Goal: Feedback & Contribution: Submit feedback/report problem

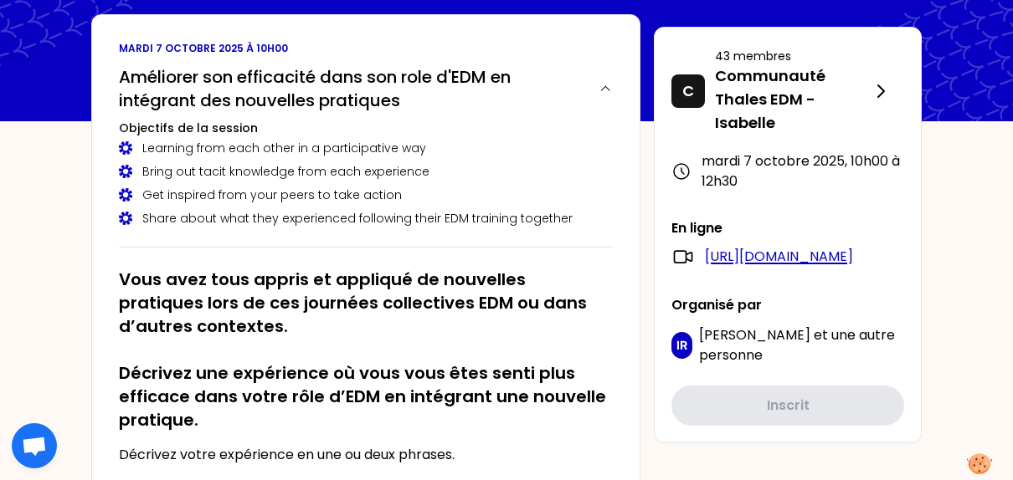
scroll to position [84, 0]
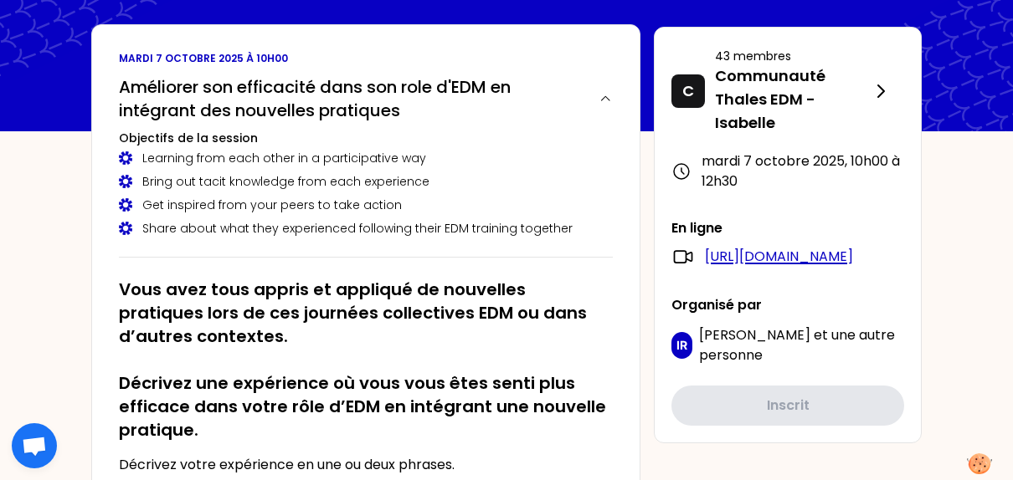
click at [768, 267] on link "[URL][DOMAIN_NAME]" at bounding box center [779, 257] width 148 height 20
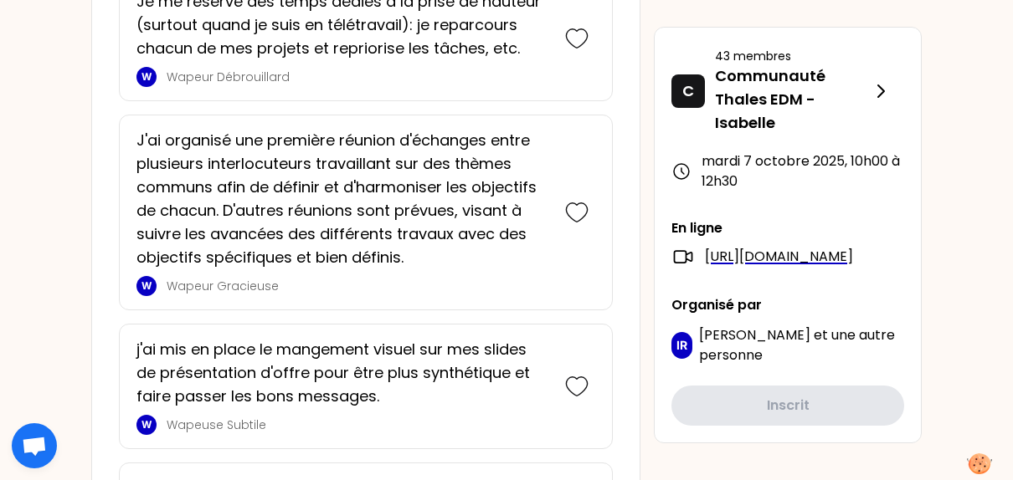
scroll to position [1925, 0]
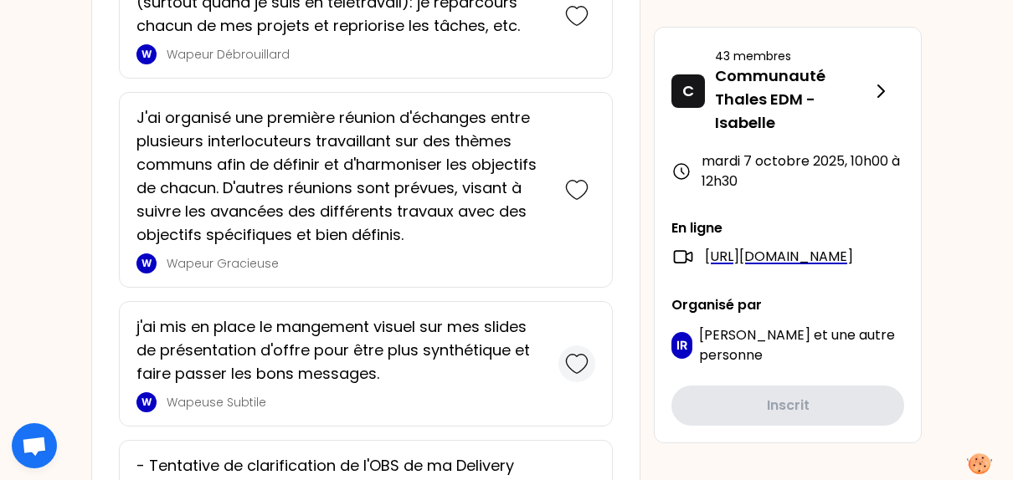
click at [575, 352] on icon at bounding box center [576, 363] width 23 height 23
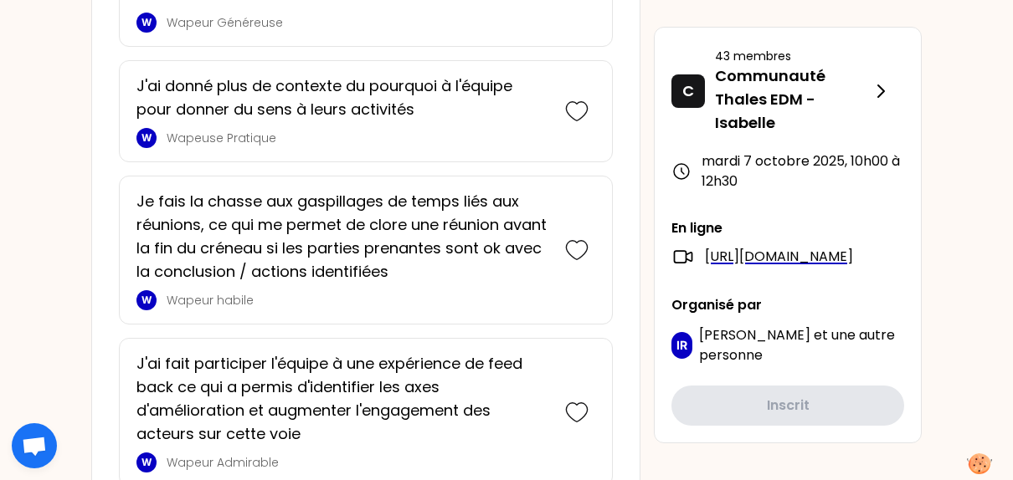
scroll to position [2941, 0]
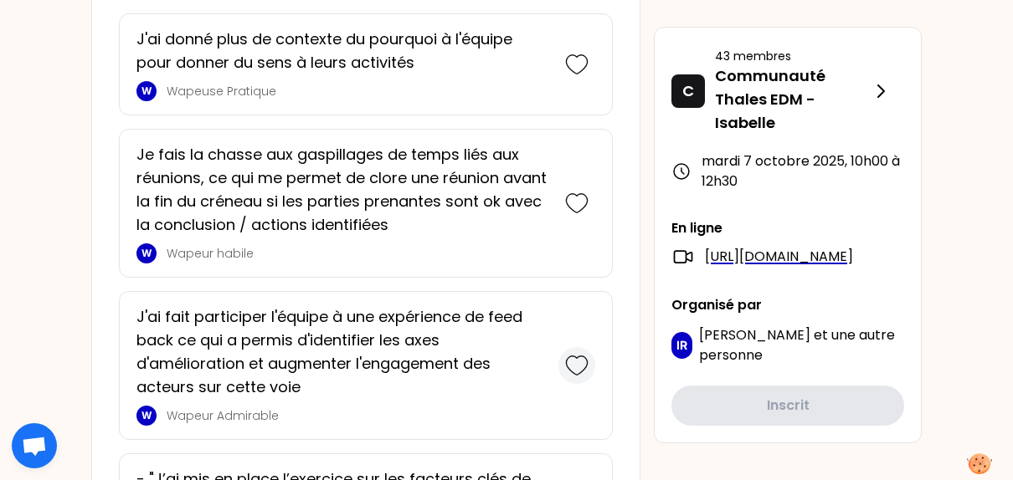
click at [579, 354] on icon at bounding box center [576, 365] width 23 height 23
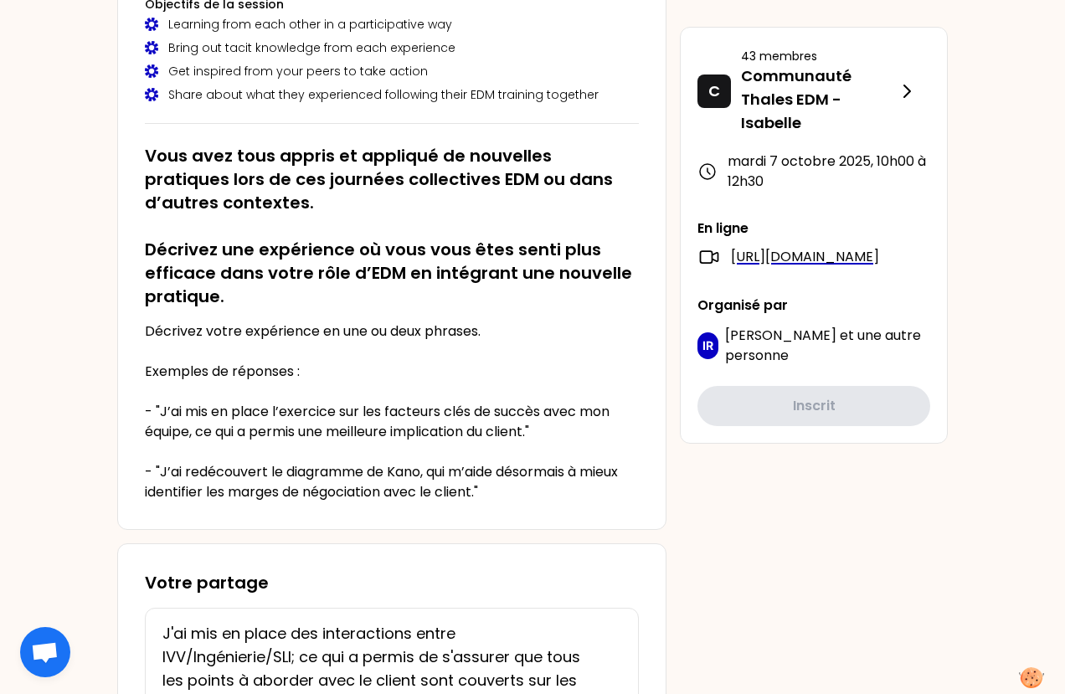
scroll to position [0, 0]
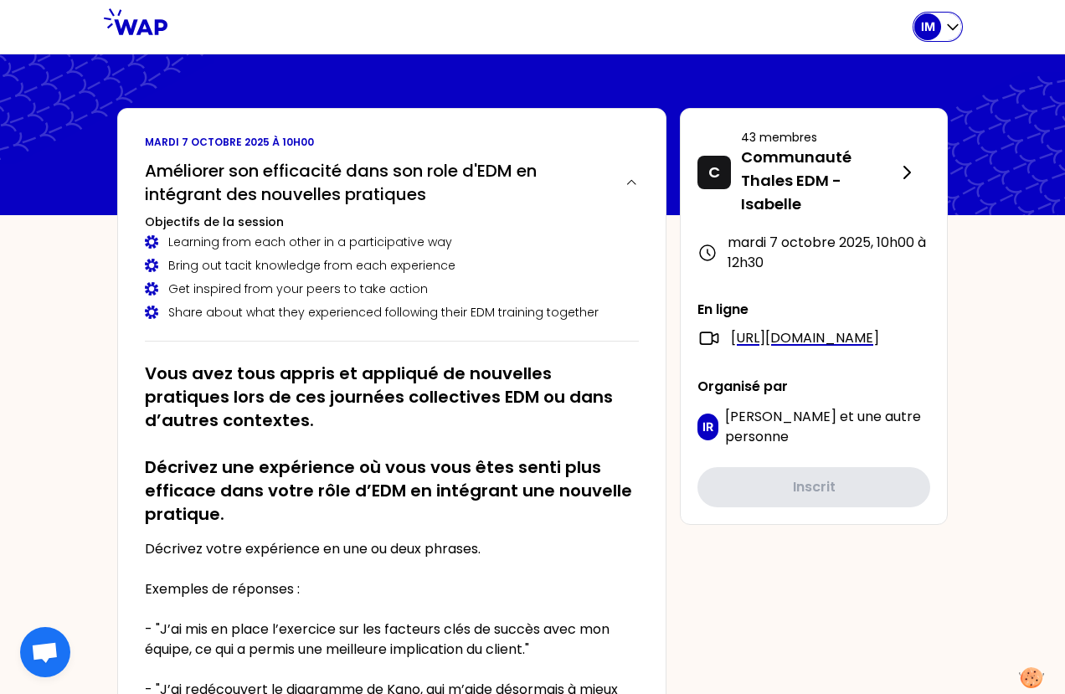
click at [949, 27] on icon "button" at bounding box center [953, 27] width 10 height 5
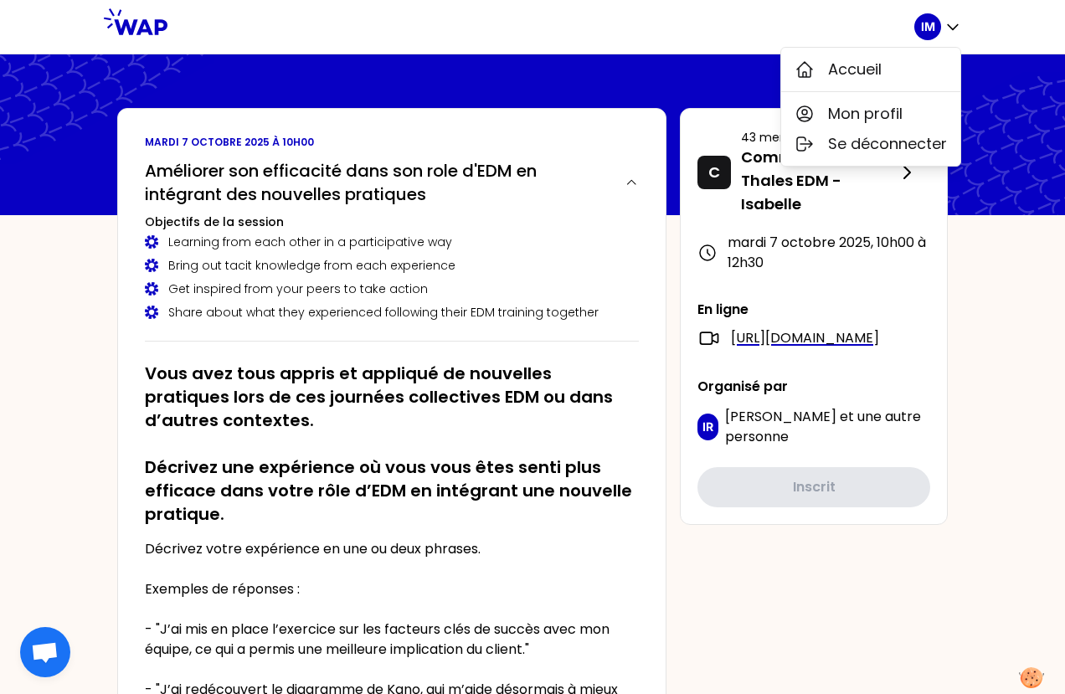
click at [617, 33] on div at bounding box center [540, 27] width 747 height 54
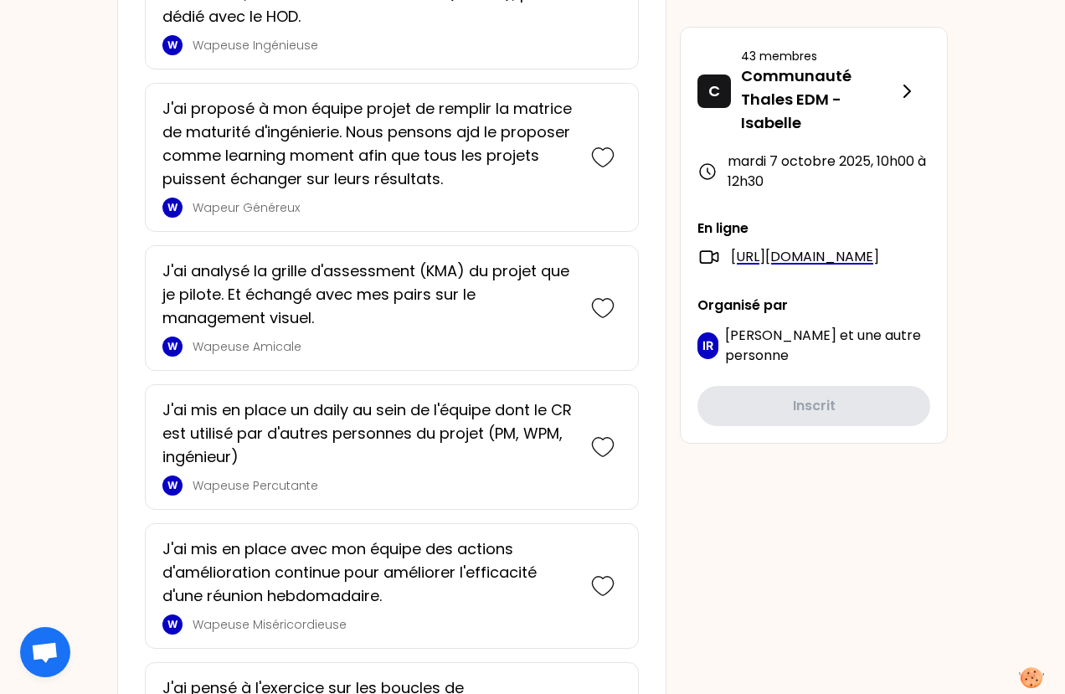
scroll to position [1897, 0]
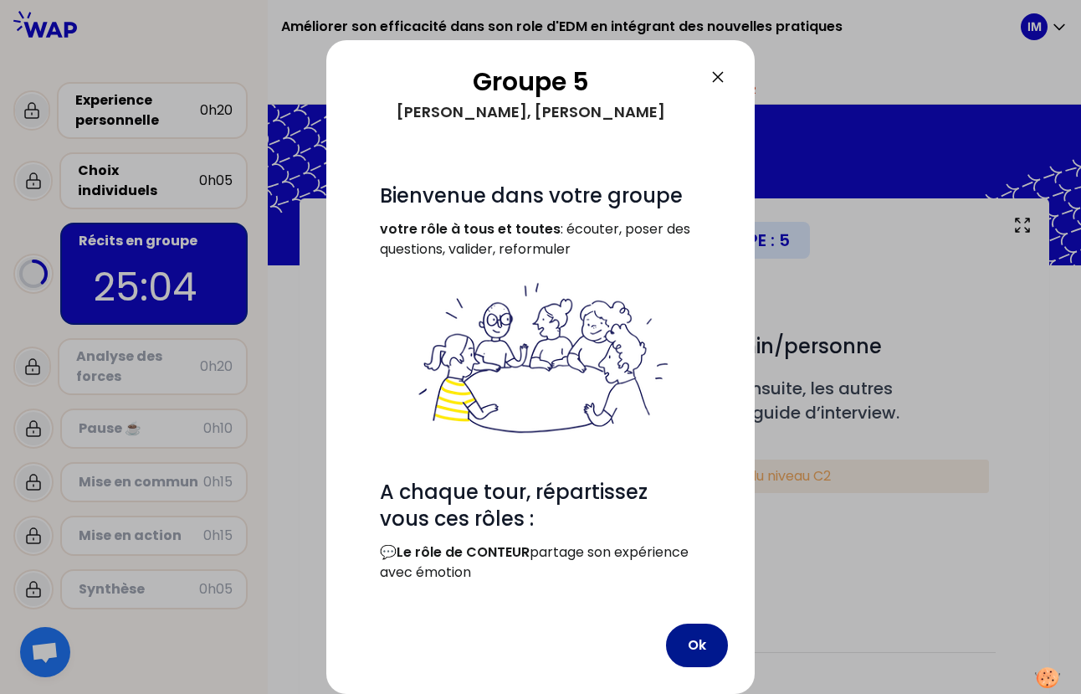
click at [697, 480] on button "Ok" at bounding box center [697, 646] width 62 height 44
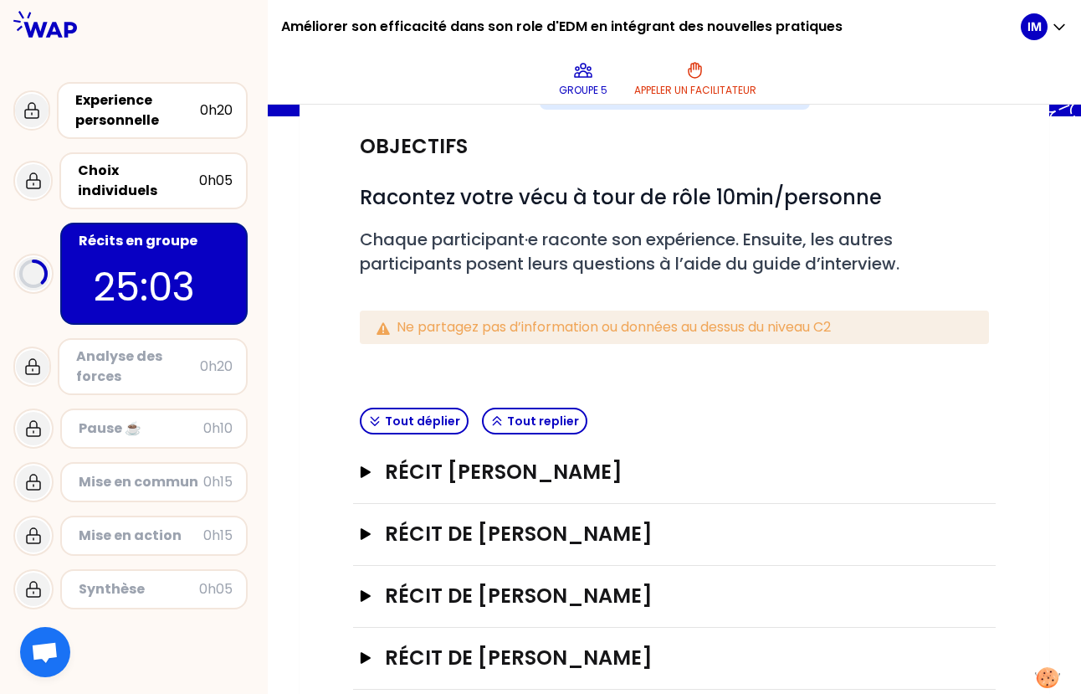
scroll to position [181, 0]
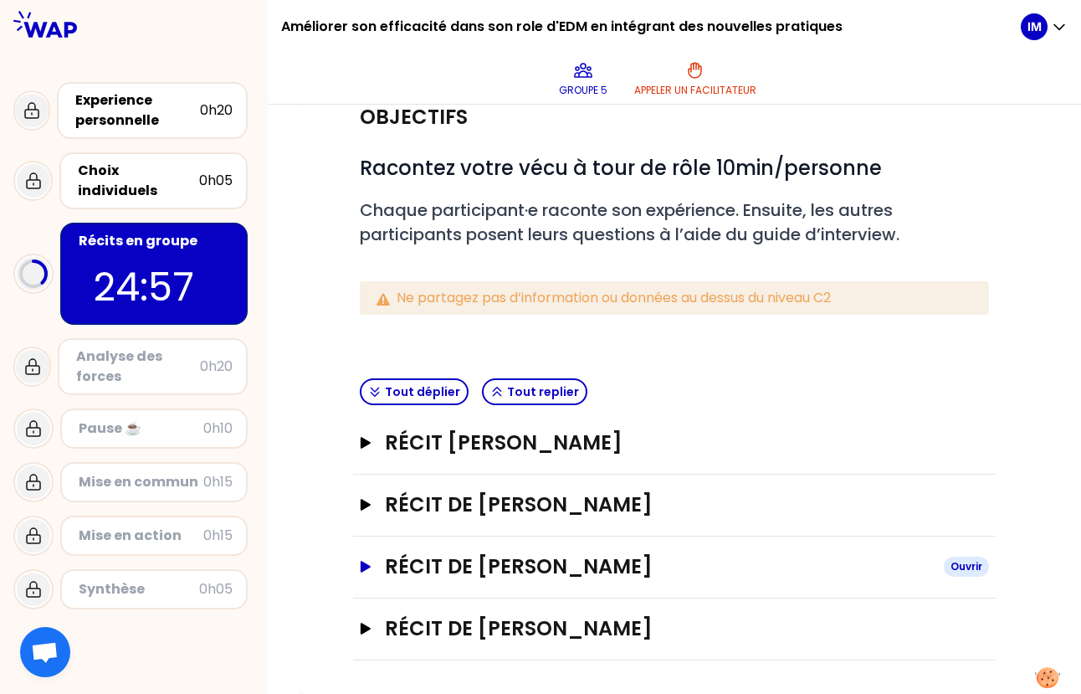
click at [365, 480] on icon "button" at bounding box center [366, 567] width 10 height 12
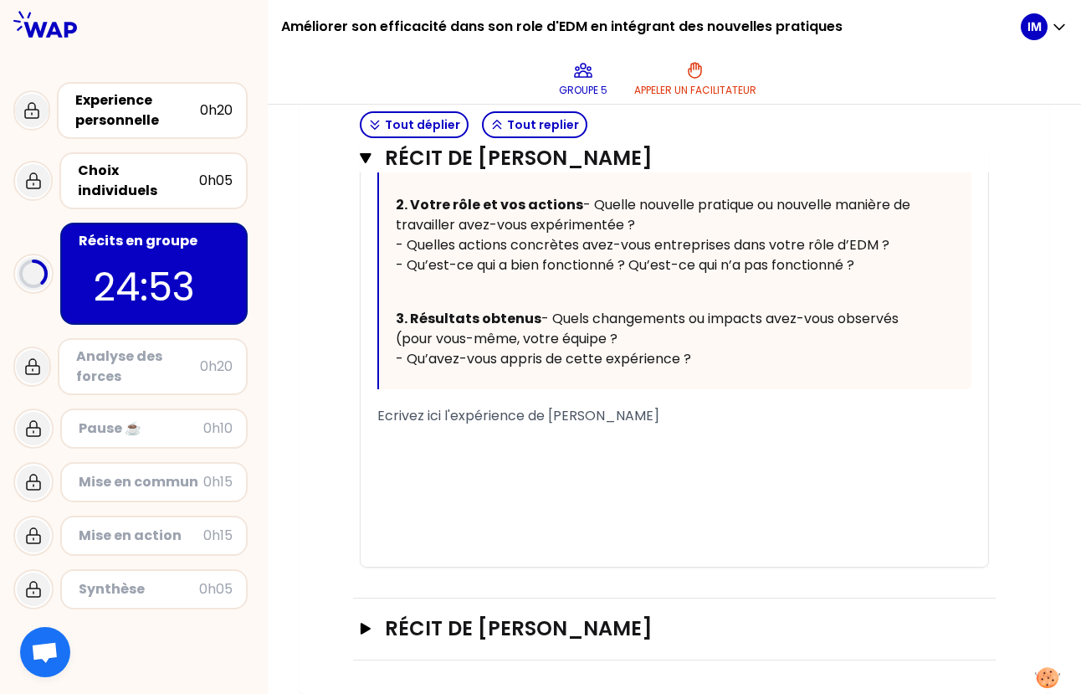
scroll to position [1021, 0]
click at [482, 460] on div "﻿" at bounding box center [675, 456] width 594 height 20
click at [456, 450] on span "[PERSON_NAME] est arespononsable de" at bounding box center [511, 455] width 267 height 19
click at [454, 454] on span "[PERSON_NAME] est arespononsable de" at bounding box center [511, 455] width 267 height 19
click at [604, 450] on div "[PERSON_NAME] est respononsable de" at bounding box center [675, 456] width 594 height 20
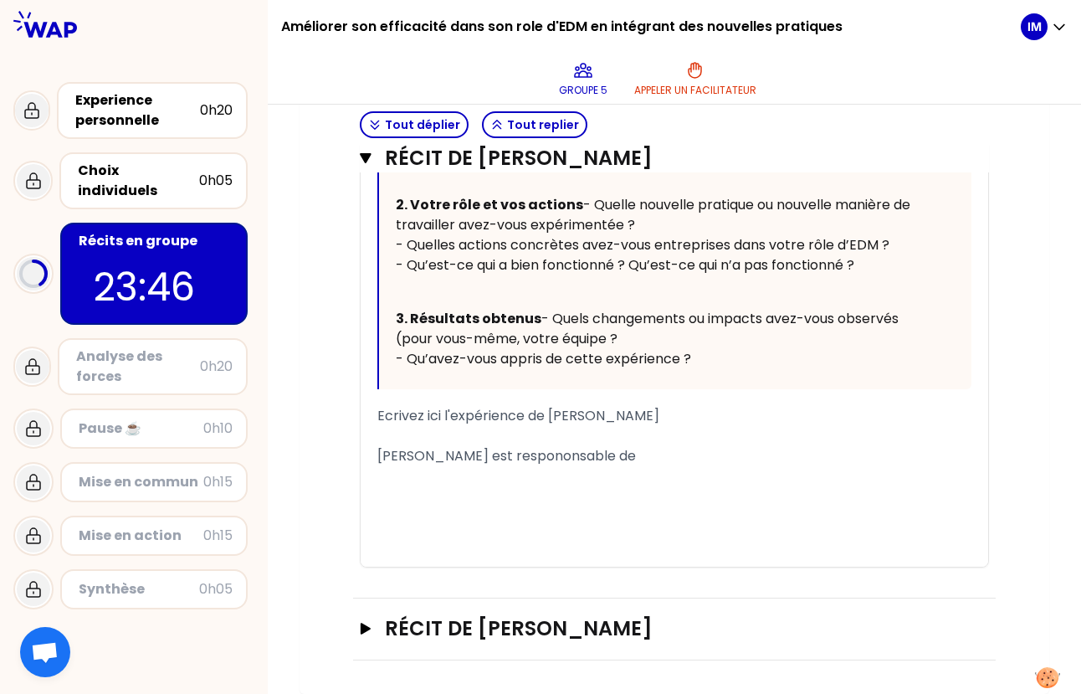
click at [506, 450] on span "[PERSON_NAME] est respononsable de" at bounding box center [507, 455] width 259 height 19
click at [628, 444] on div "﻿" at bounding box center [675, 436] width 594 height 20
click at [581, 454] on div "[PERSON_NAME] est responsable de" at bounding box center [675, 456] width 594 height 20
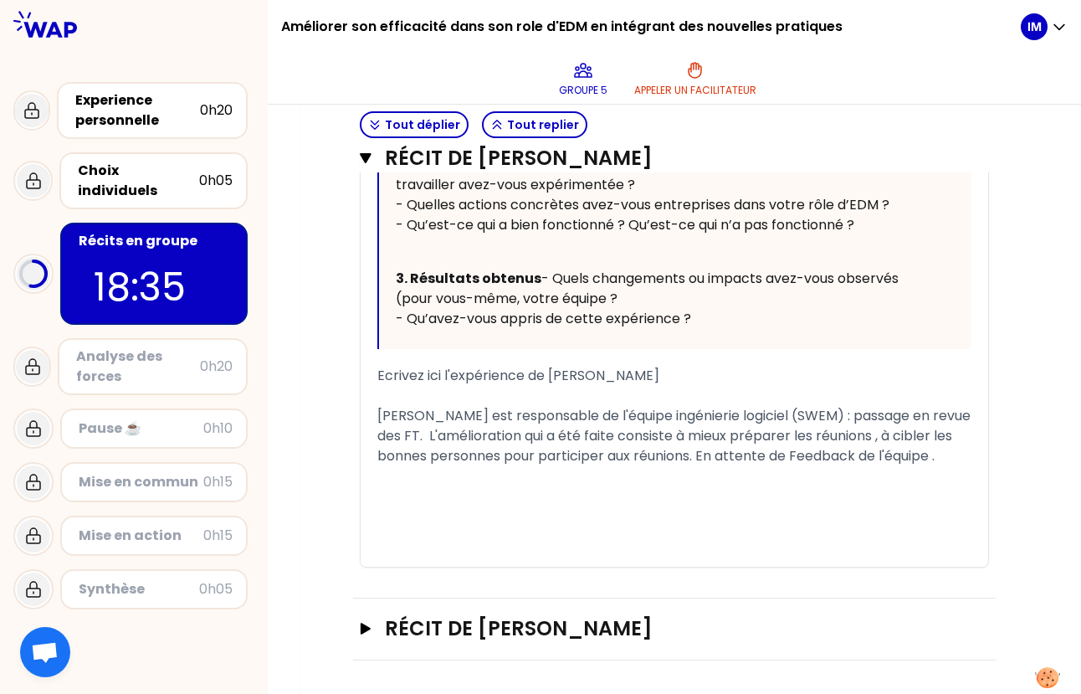
click at [916, 480] on div "﻿" at bounding box center [675, 476] width 594 height 20
drag, startPoint x: 802, startPoint y: 507, endPoint x: 760, endPoint y: 512, distance: 42.2
click at [760, 480] on span "Nécessite cpt de prendre du temps de préparation pour obtenir une réunion" at bounding box center [631, 475] width 506 height 19
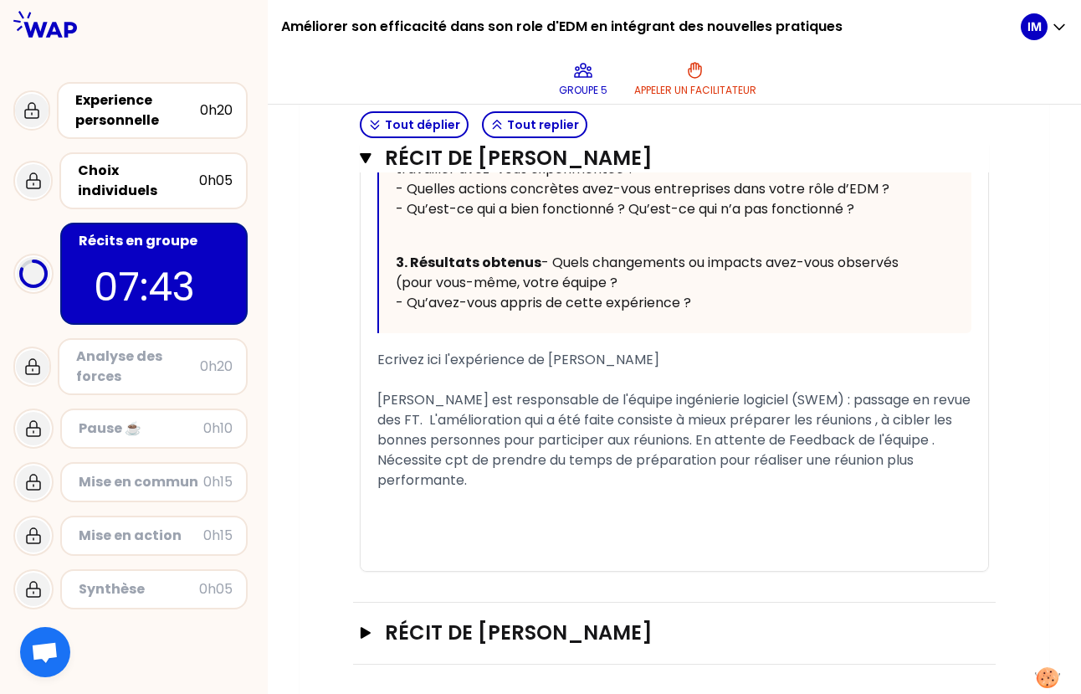
scroll to position [1081, 0]
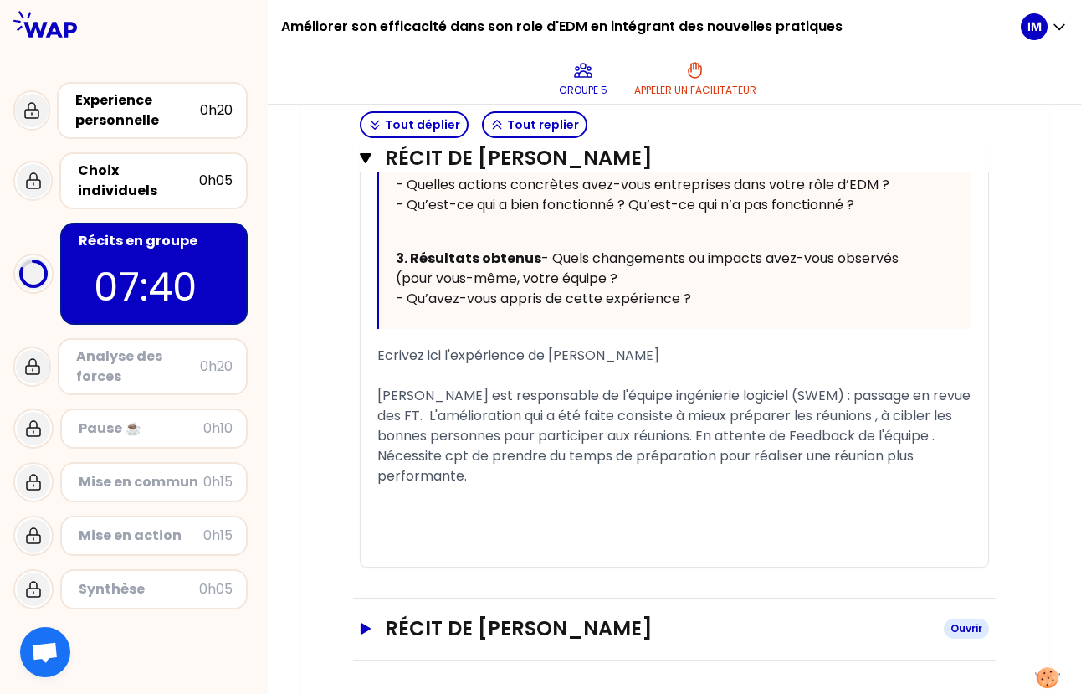
click at [367, 480] on icon "button" at bounding box center [366, 629] width 10 height 12
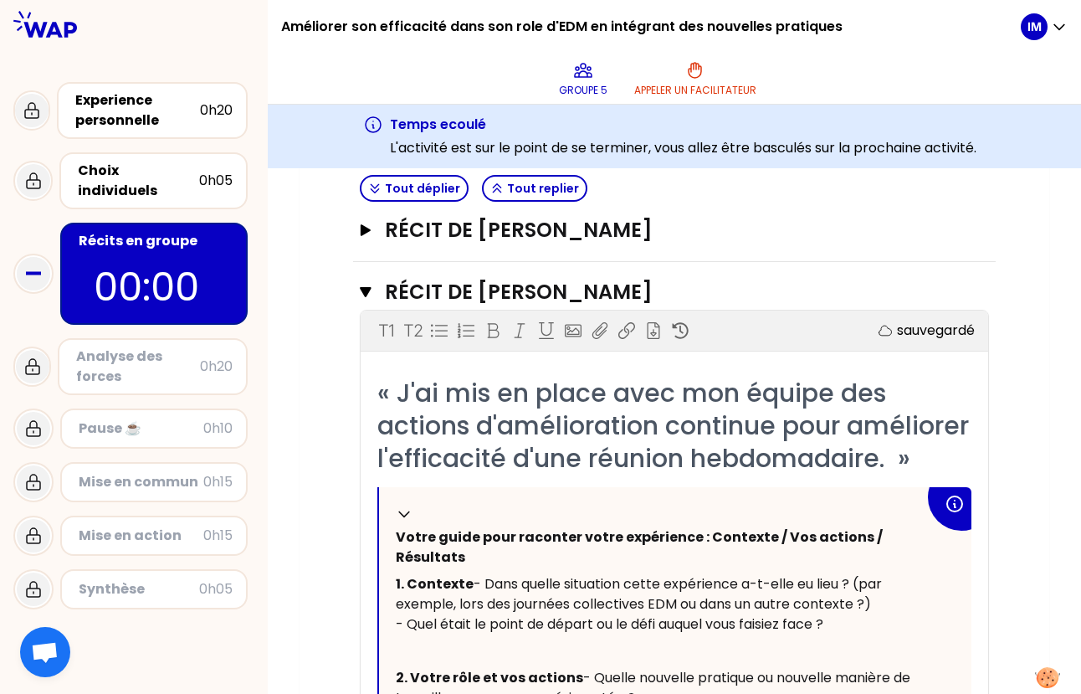
scroll to position [245, 0]
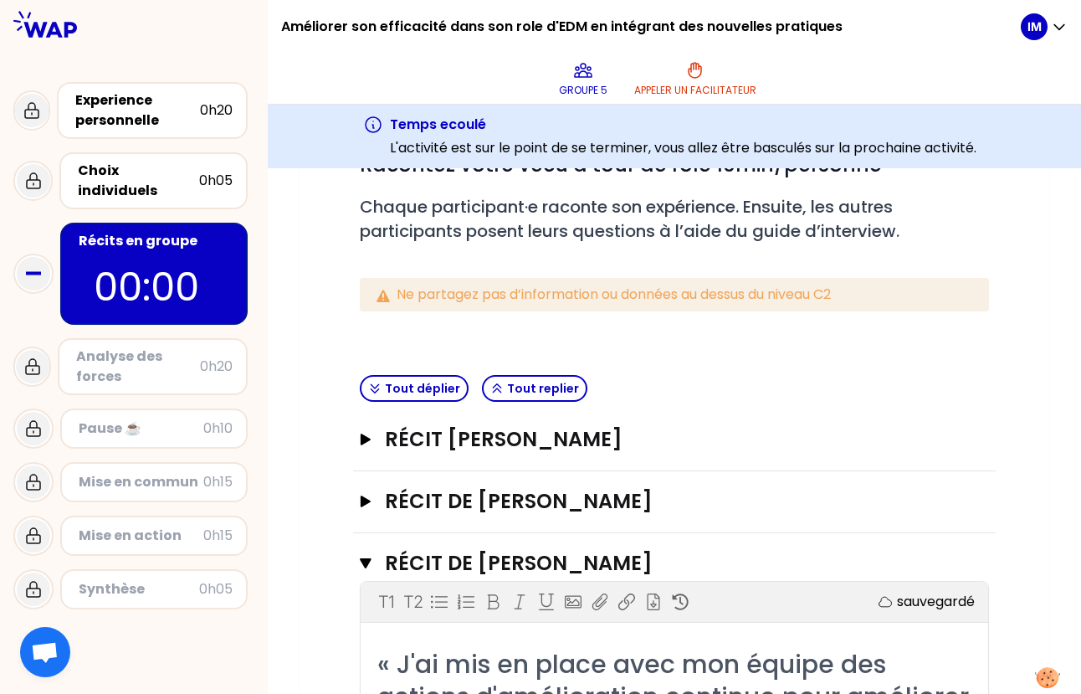
click at [158, 348] on div "Analyse des forces" at bounding box center [138, 367] width 124 height 40
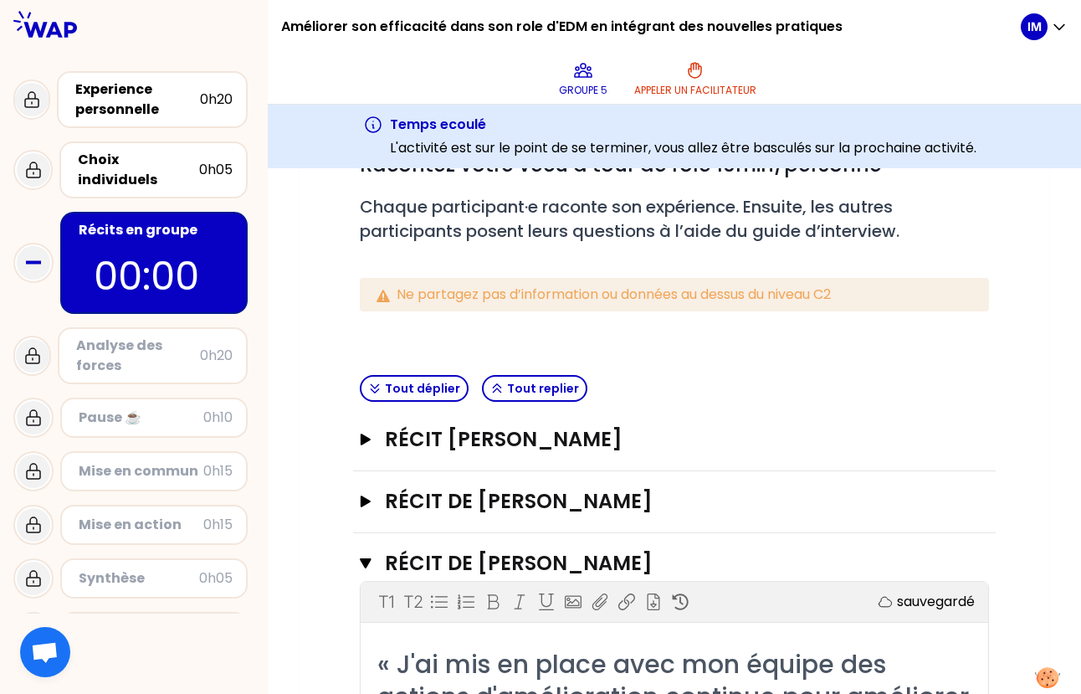
scroll to position [0, 0]
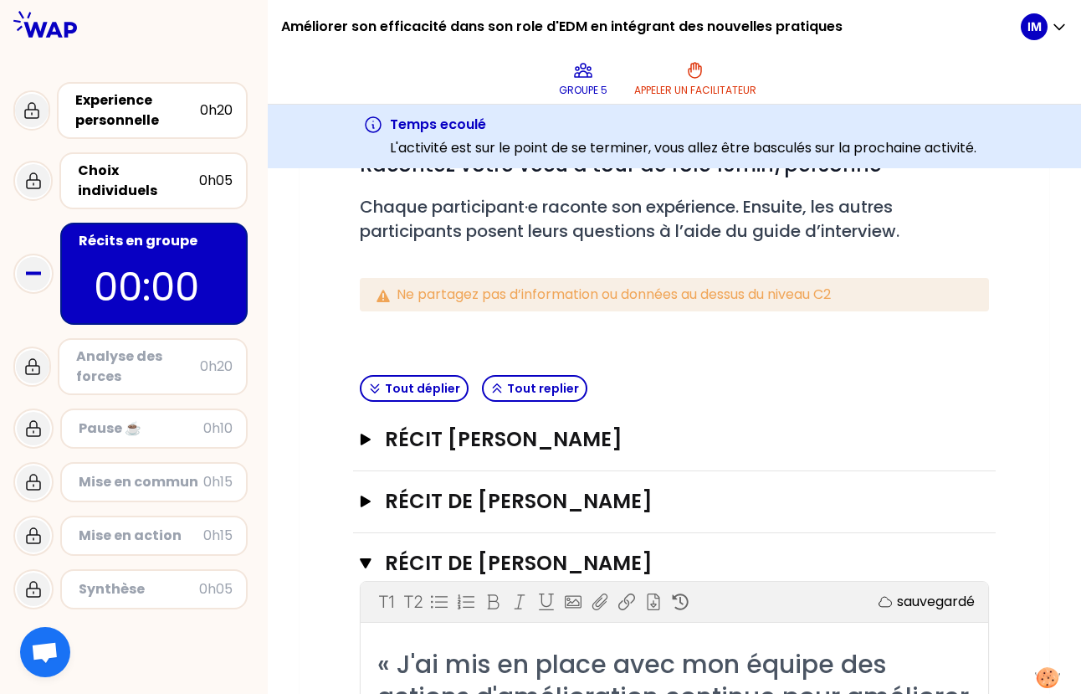
click at [165, 352] on div "Analyse des forces" at bounding box center [138, 367] width 124 height 40
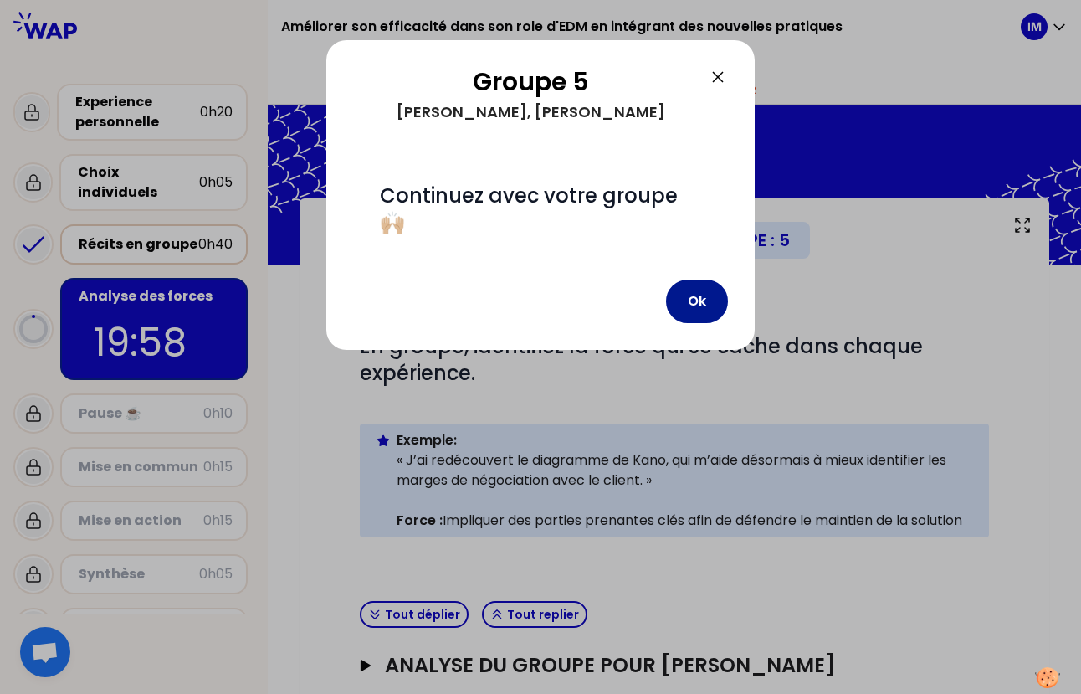
click at [697, 300] on button "Ok" at bounding box center [697, 302] width 62 height 44
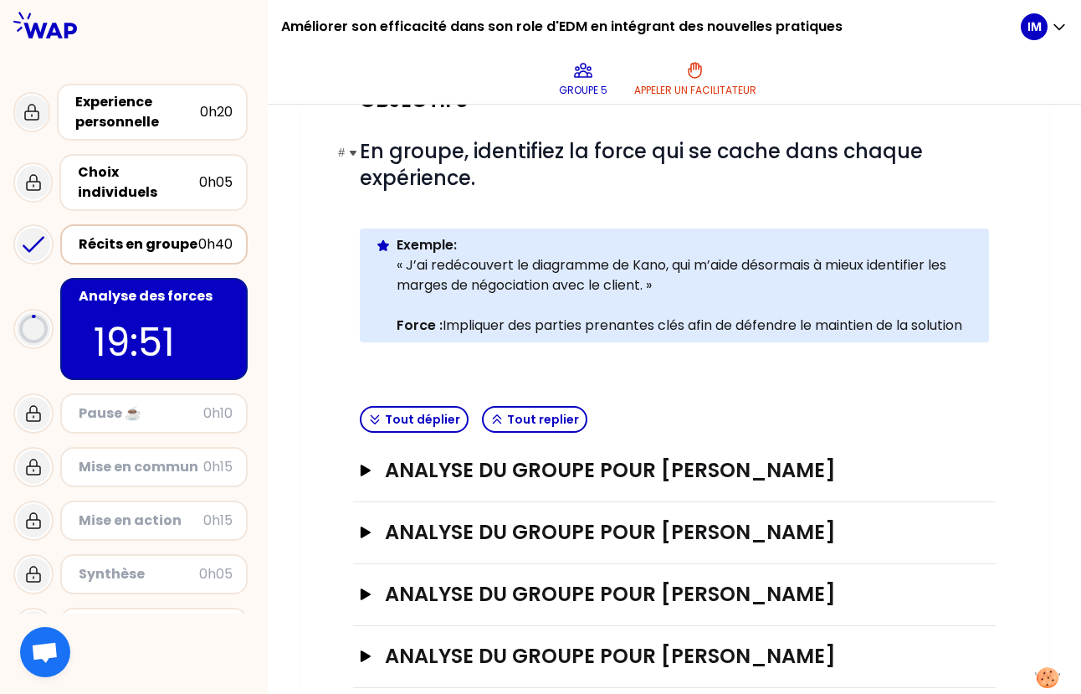
scroll to position [223, 0]
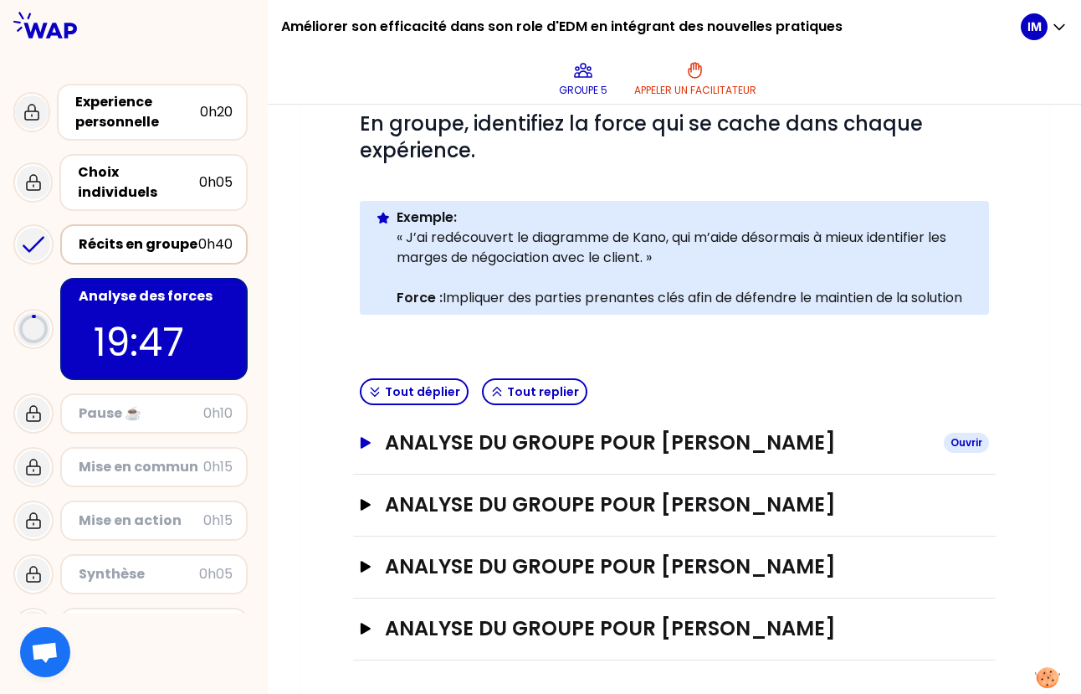
click at [372, 442] on icon "button" at bounding box center [365, 443] width 13 height 12
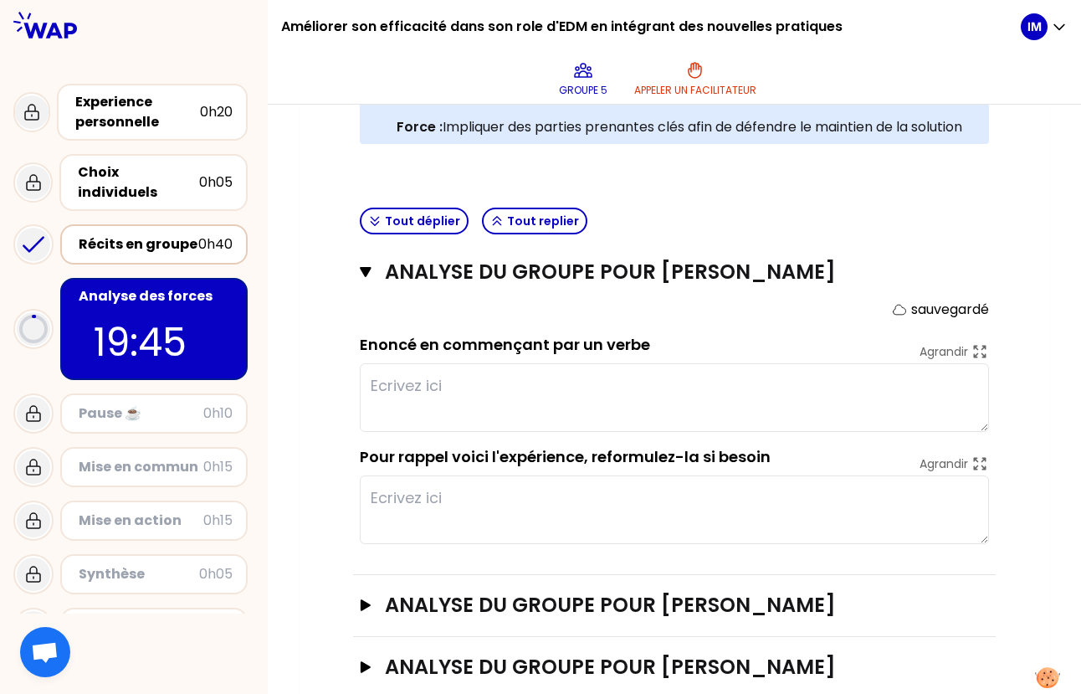
scroll to position [446, 0]
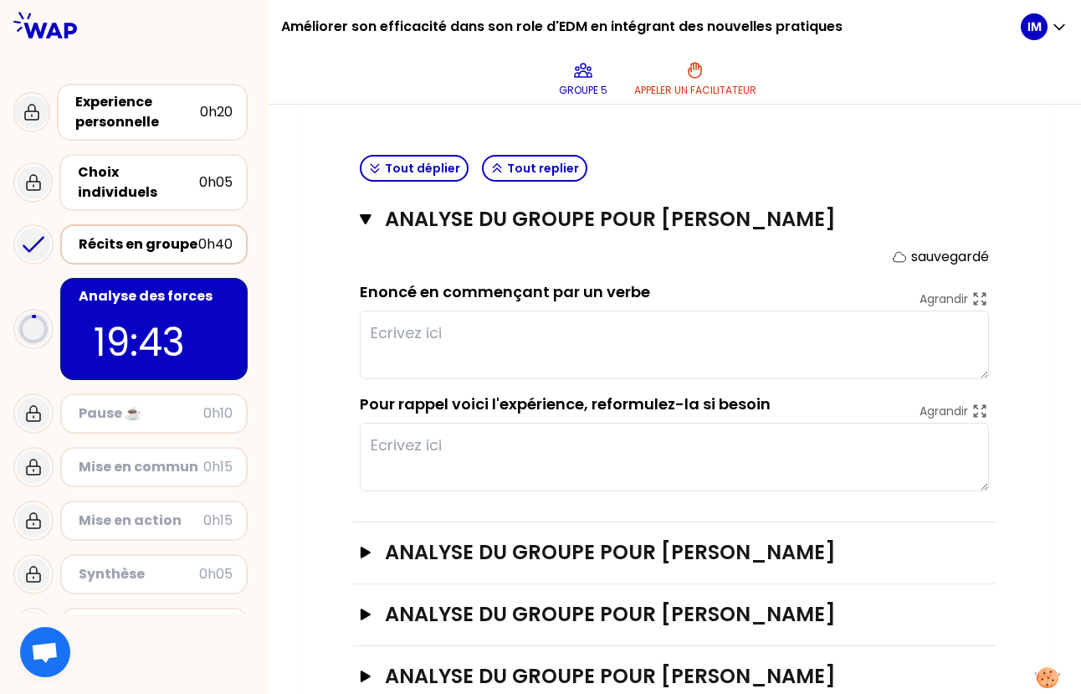
click at [412, 336] on textarea at bounding box center [674, 345] width 629 height 69
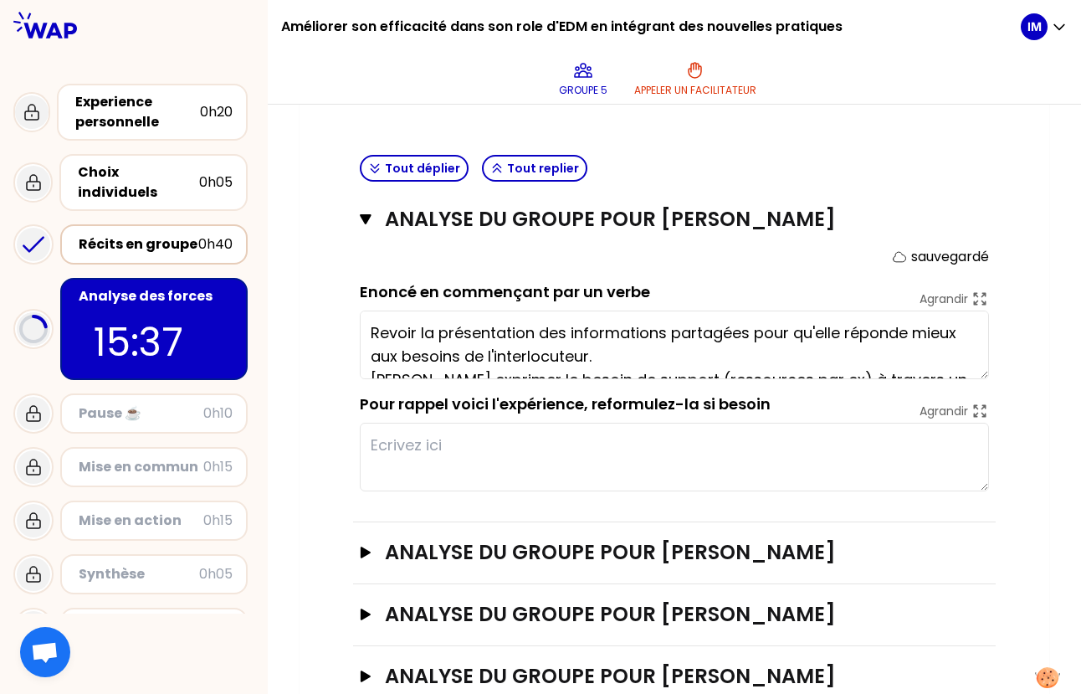
type textarea "Revoir la présentation des informations partagées pour qu'elle réponde mieux au…"
click at [388, 445] on textarea at bounding box center [674, 457] width 629 height 69
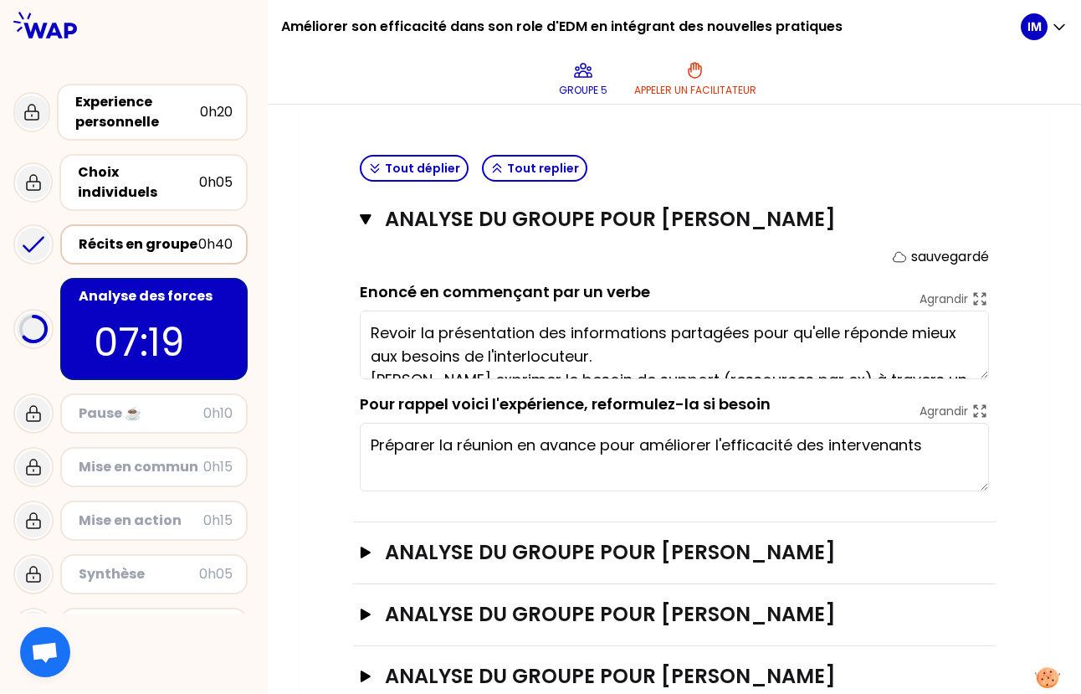
click at [687, 456] on textarea "Préparer la réunion en avance pour améliorer l'efficacité des intervenants" at bounding box center [674, 457] width 629 height 69
click at [948, 444] on textarea "Préparer la réunion en avance pour améliorer l'efficacité des intervenants" at bounding box center [674, 457] width 629 height 69
click at [799, 442] on textarea "Préparer la réunion en avance pour améliorer l'efficacité des intervenants" at bounding box center [674, 457] width 629 height 69
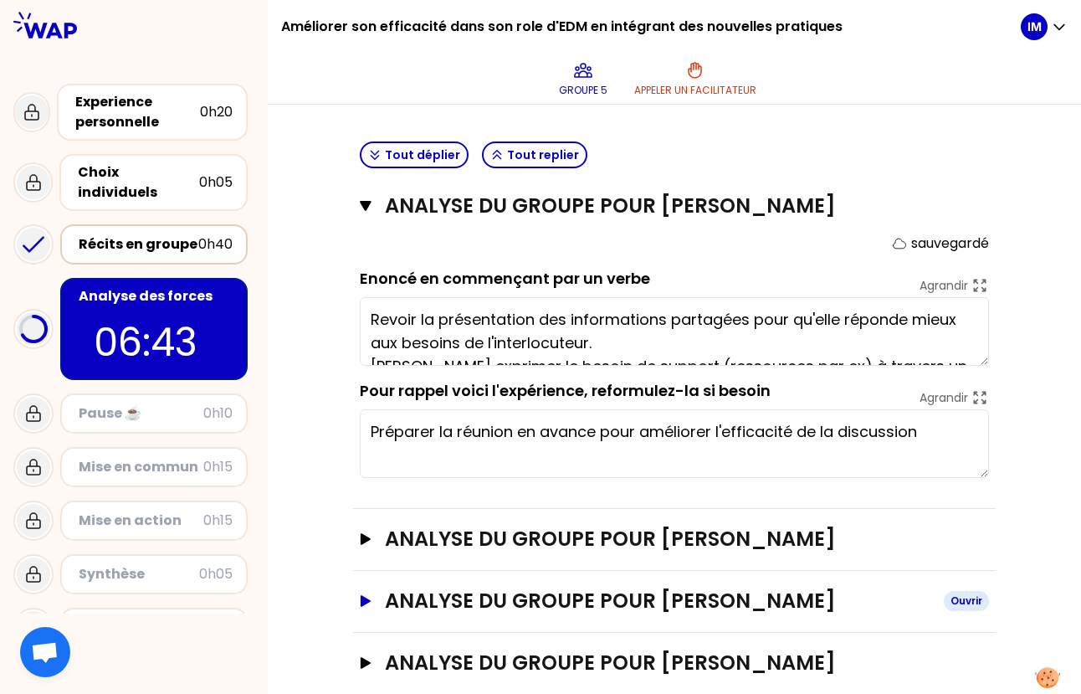
scroll to position [496, 0]
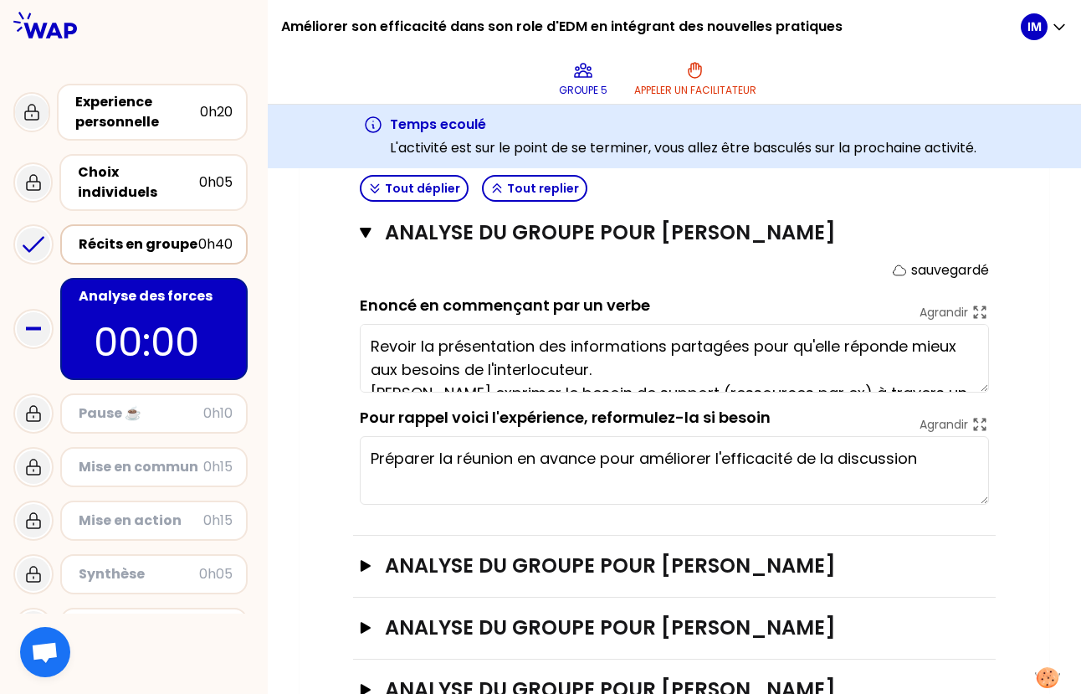
type textarea "Préparer la réunion en avance pour améliorer l'efficacité de la discussion"
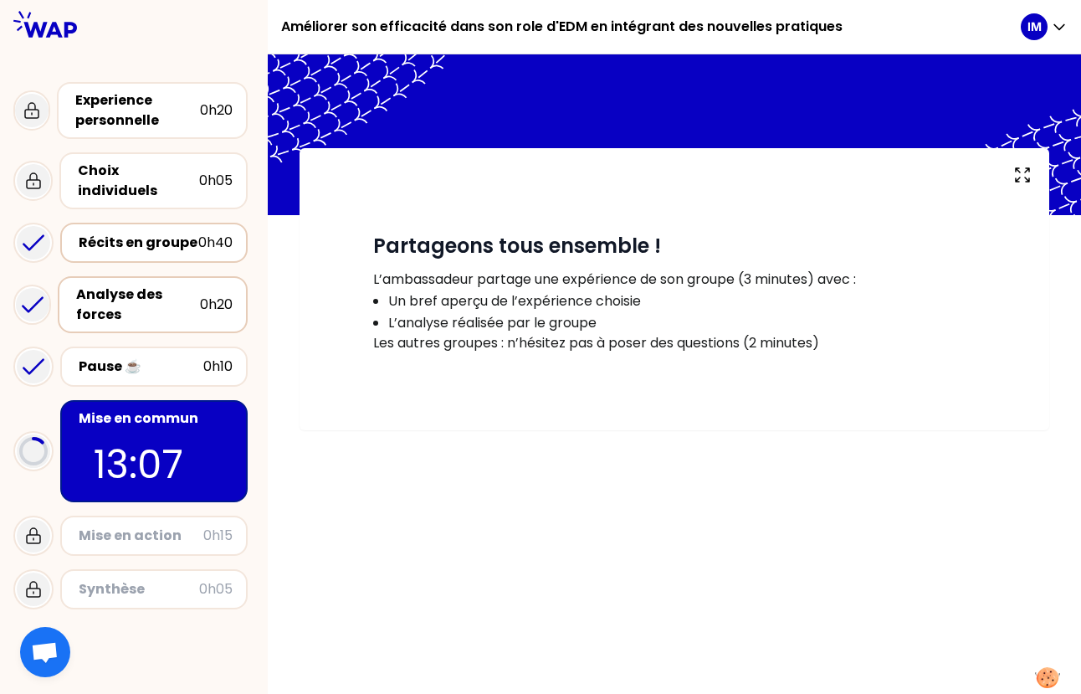
click at [151, 286] on div "Analyse des forces" at bounding box center [138, 305] width 124 height 40
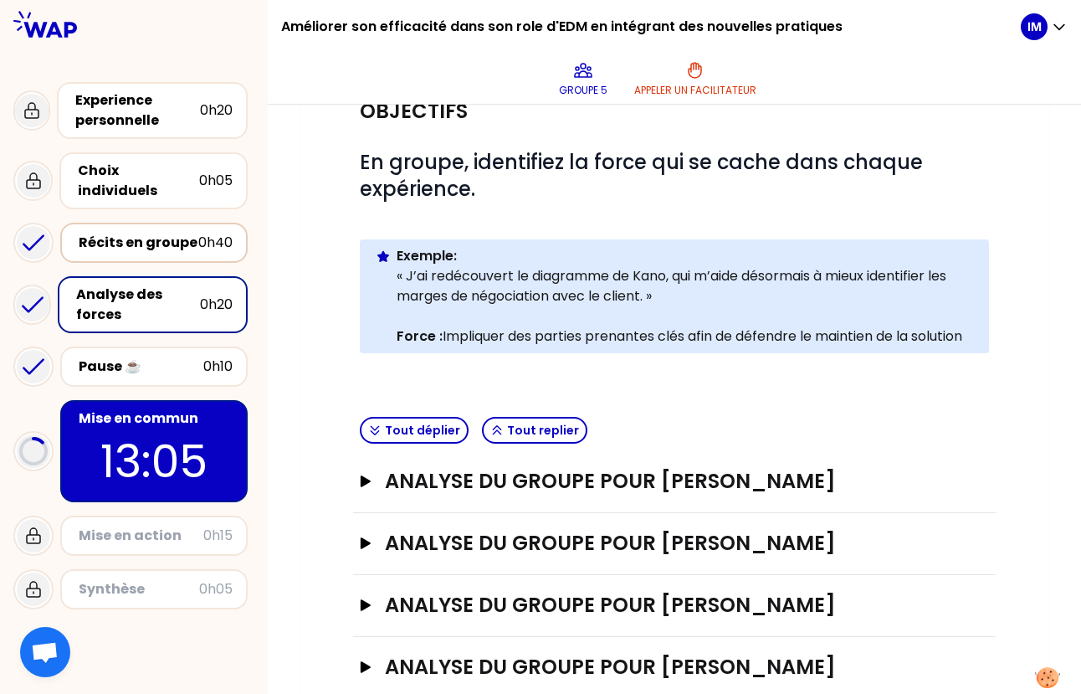
scroll to position [224, 0]
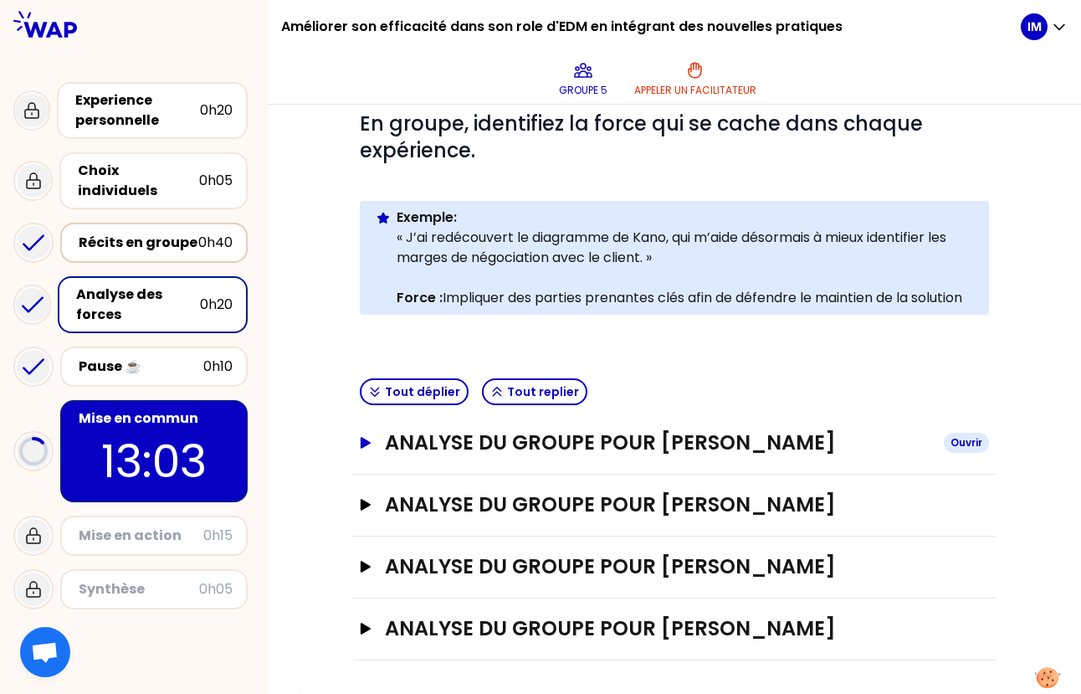
click at [362, 447] on button "Analyse du groupe pour [PERSON_NAME]" at bounding box center [674, 442] width 629 height 27
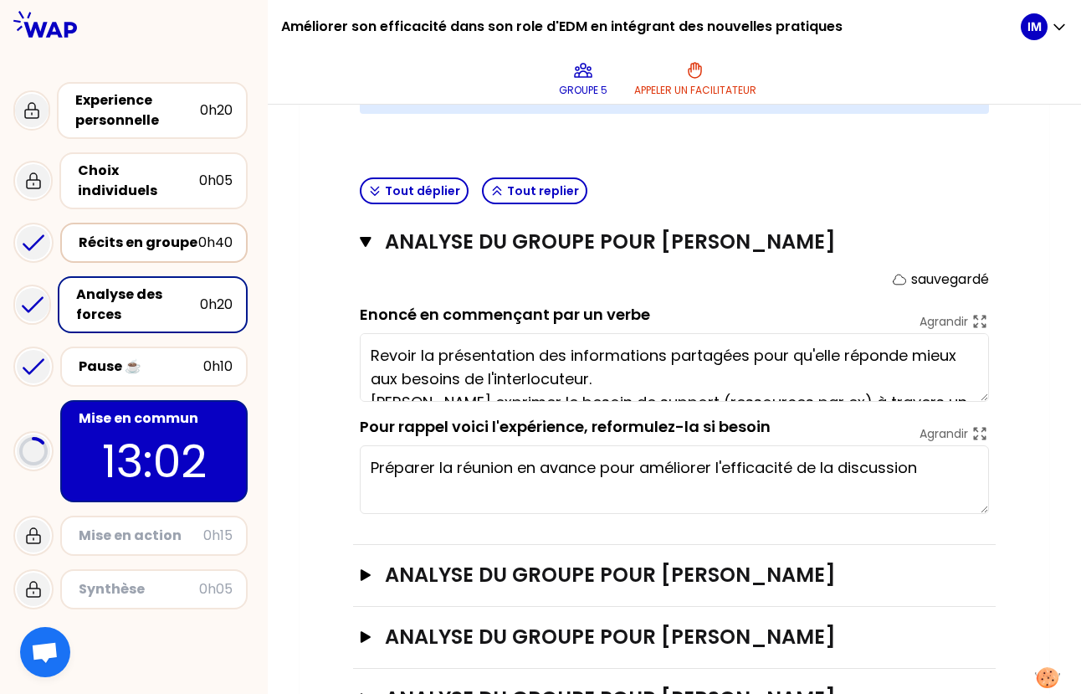
scroll to position [496, 0]
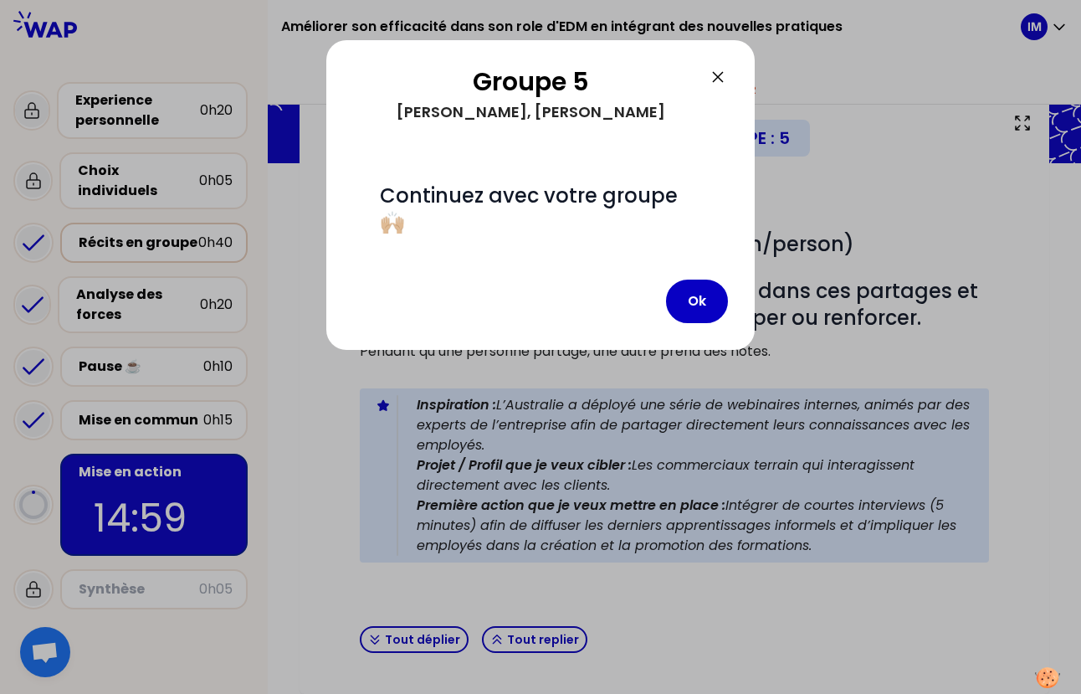
scroll to position [352, 0]
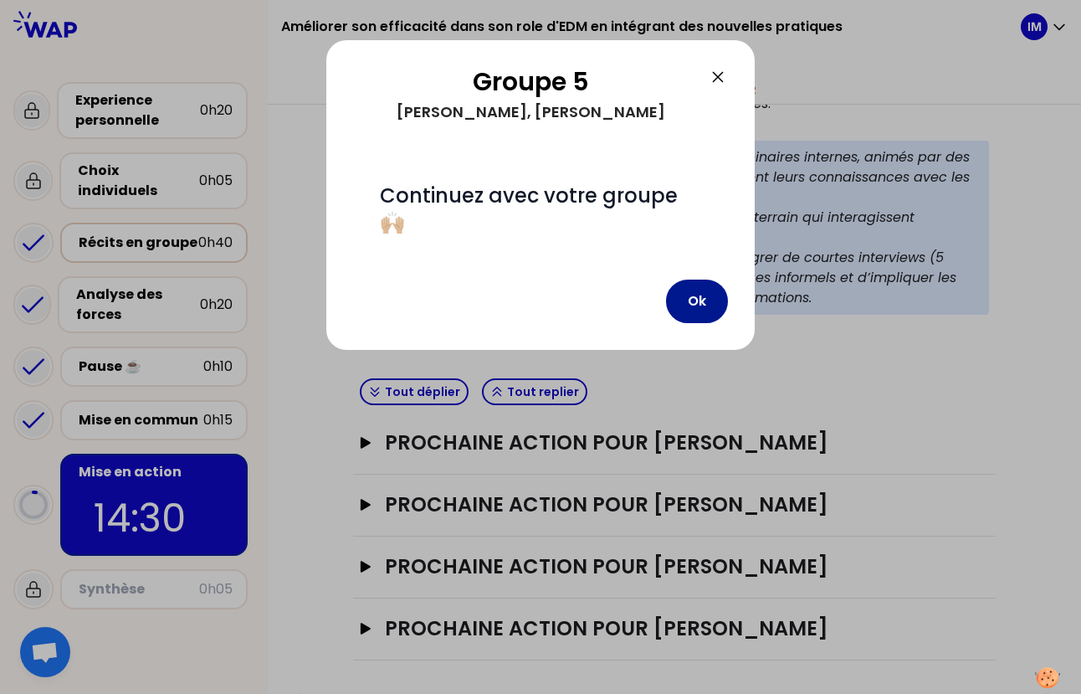
click at [700, 306] on button "Ok" at bounding box center [697, 302] width 62 height 44
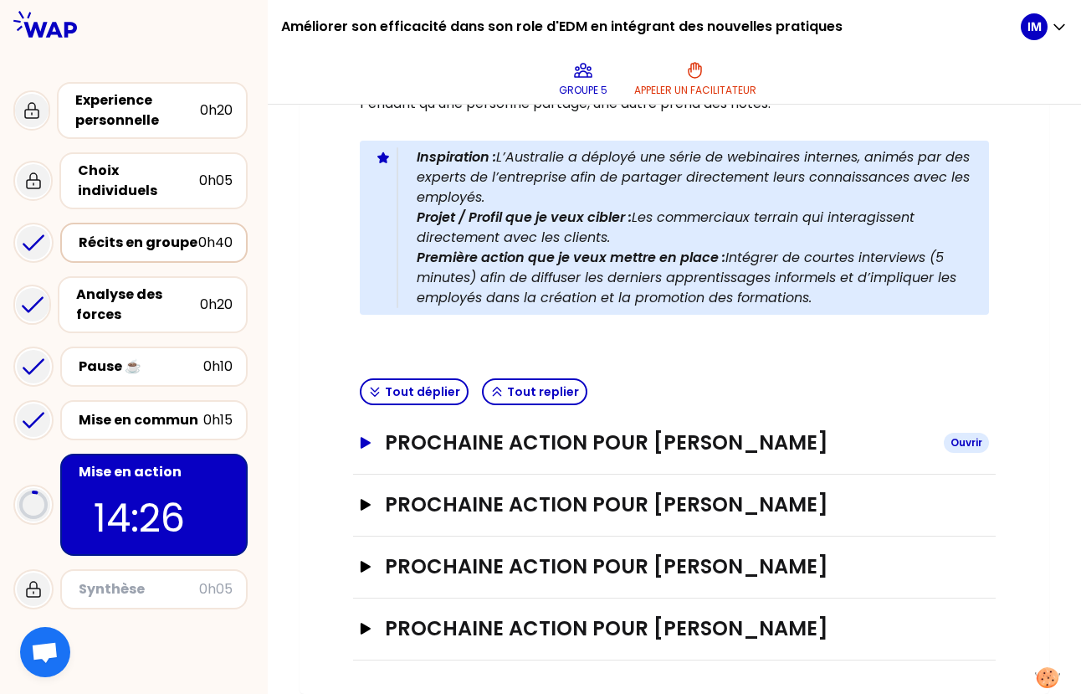
click at [368, 442] on icon "button" at bounding box center [366, 443] width 10 height 12
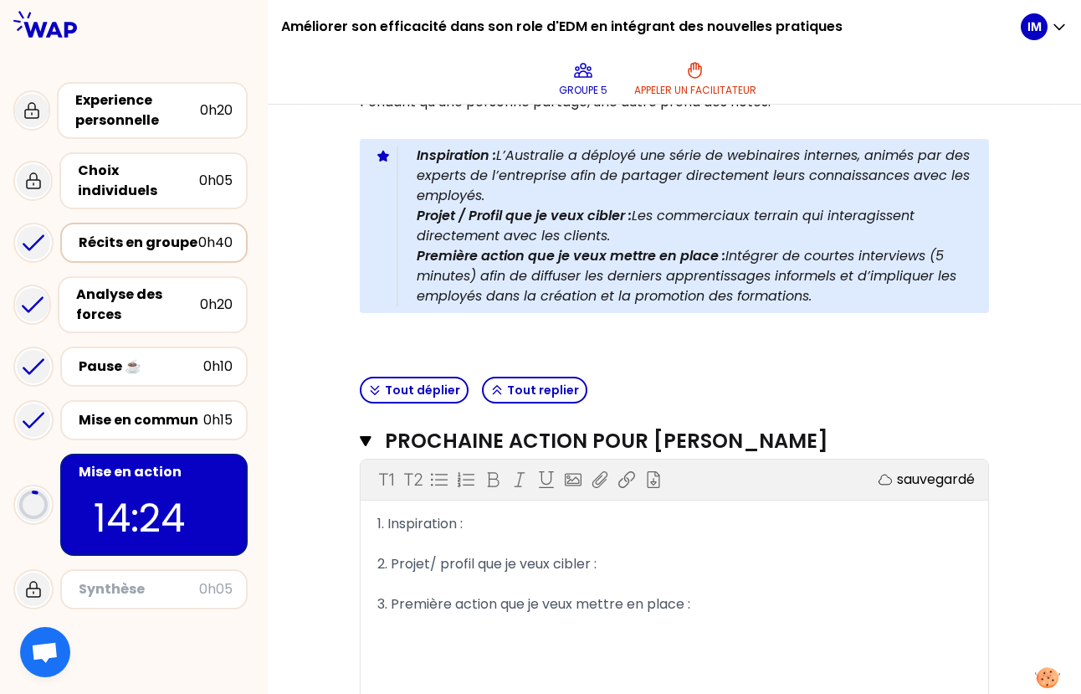
click at [463, 480] on span "1. Inspiration :" at bounding box center [420, 523] width 85 height 19
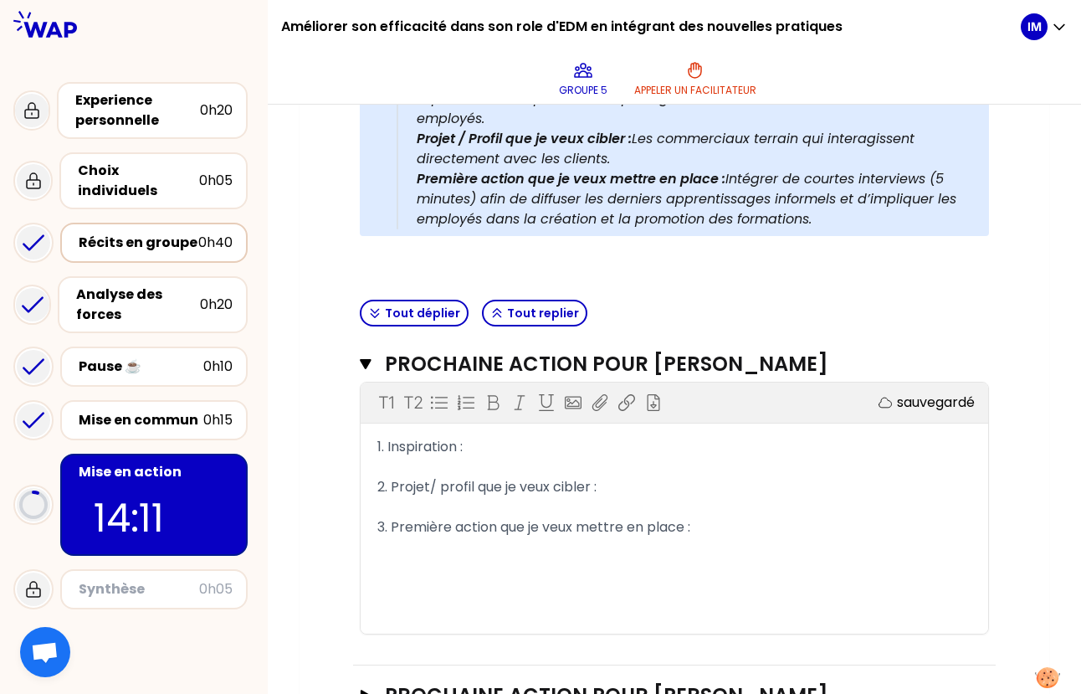
scroll to position [463, 0]
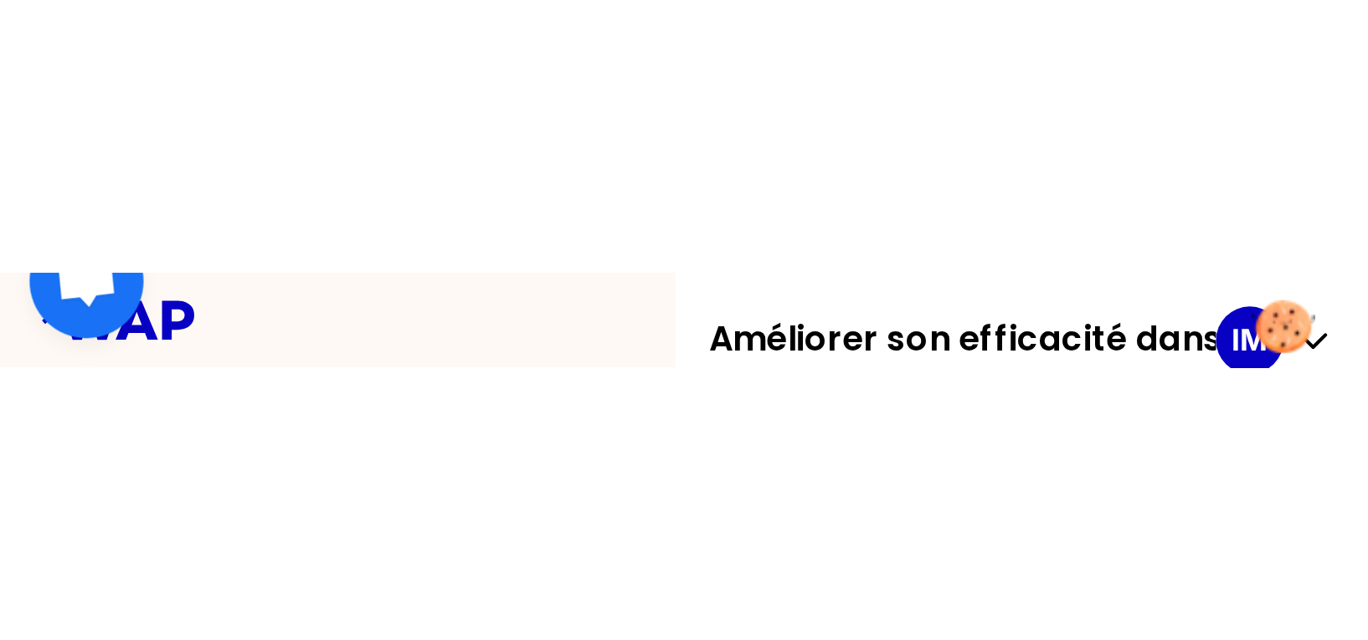
scroll to position [107, 0]
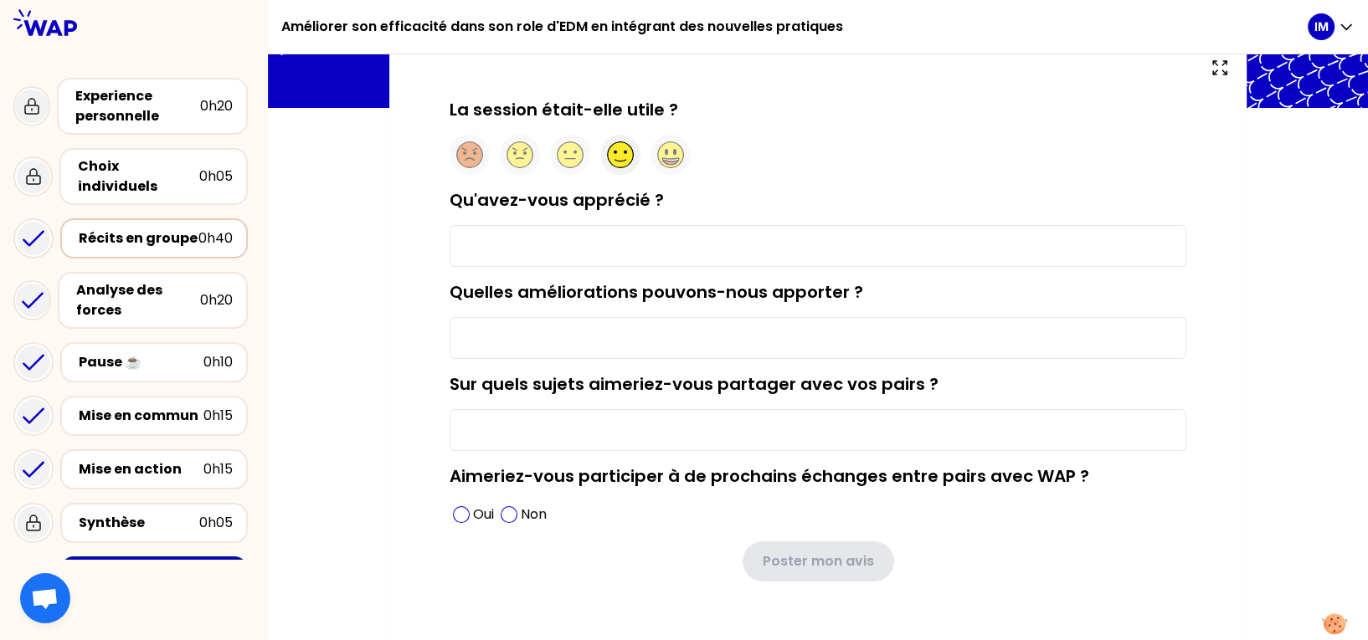
click at [619, 158] on circle at bounding box center [621, 155] width 26 height 26
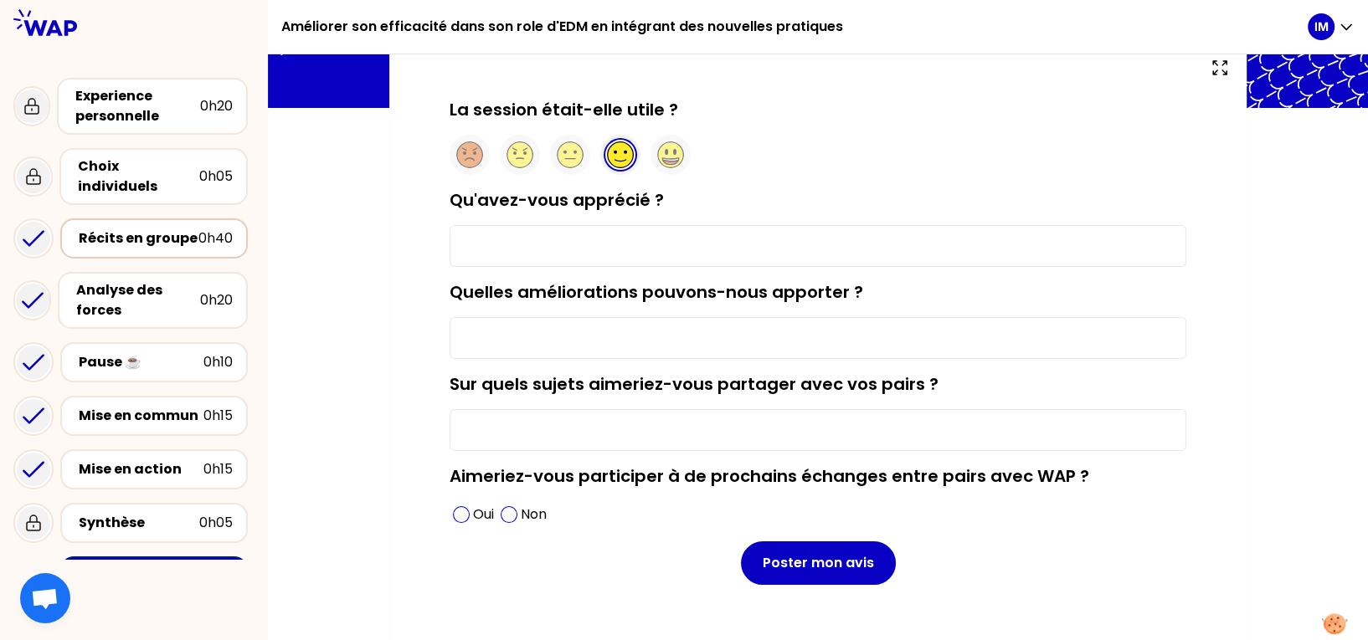
click at [592, 254] on input "Qu'avez-vous apprécié ?" at bounding box center [818, 246] width 737 height 42
type input "le partage d'expérience. Donne des idées d'améliorations"
click at [575, 318] on input "Quelles améliorations pouvons-nous apporter ?" at bounding box center [818, 338] width 737 height 42
type input "M"
click at [539, 437] on input "Sur quels sujets aimeriez-vous partager avec vos pairs ?" at bounding box center [818, 430] width 737 height 42
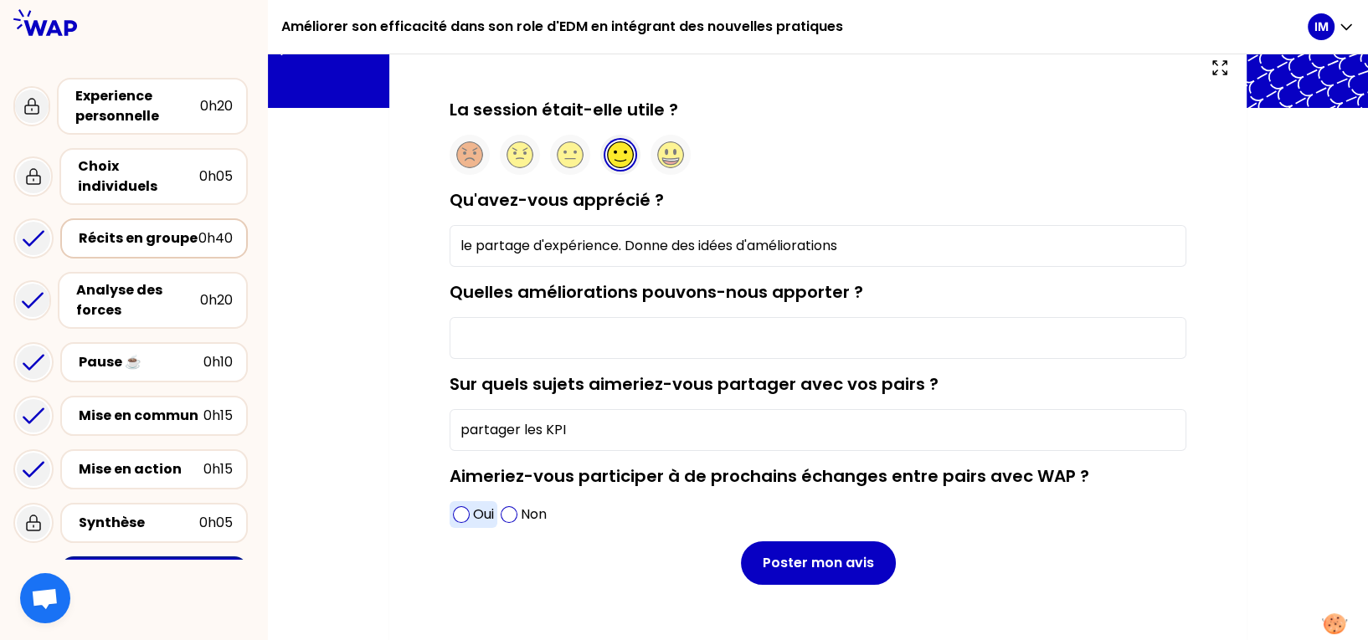
type input "partager les KPI"
click at [462, 480] on span at bounding box center [461, 514] width 17 height 17
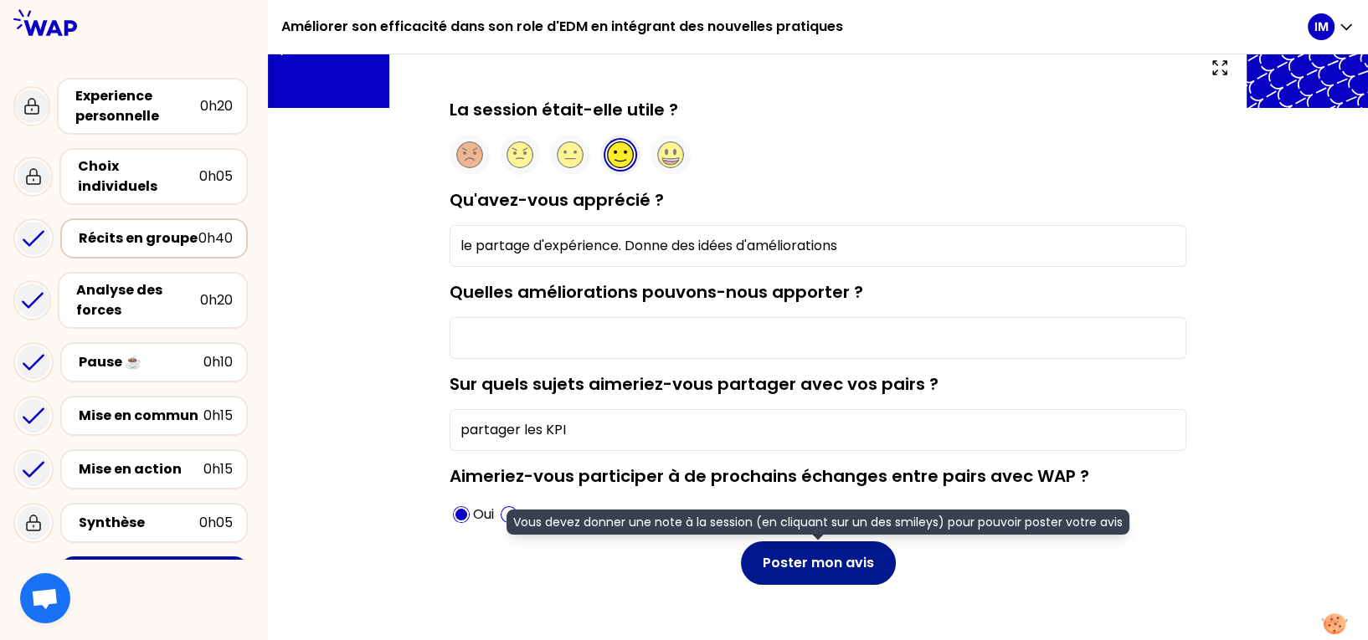
click at [810, 480] on button "Poster mon avis" at bounding box center [818, 564] width 155 height 44
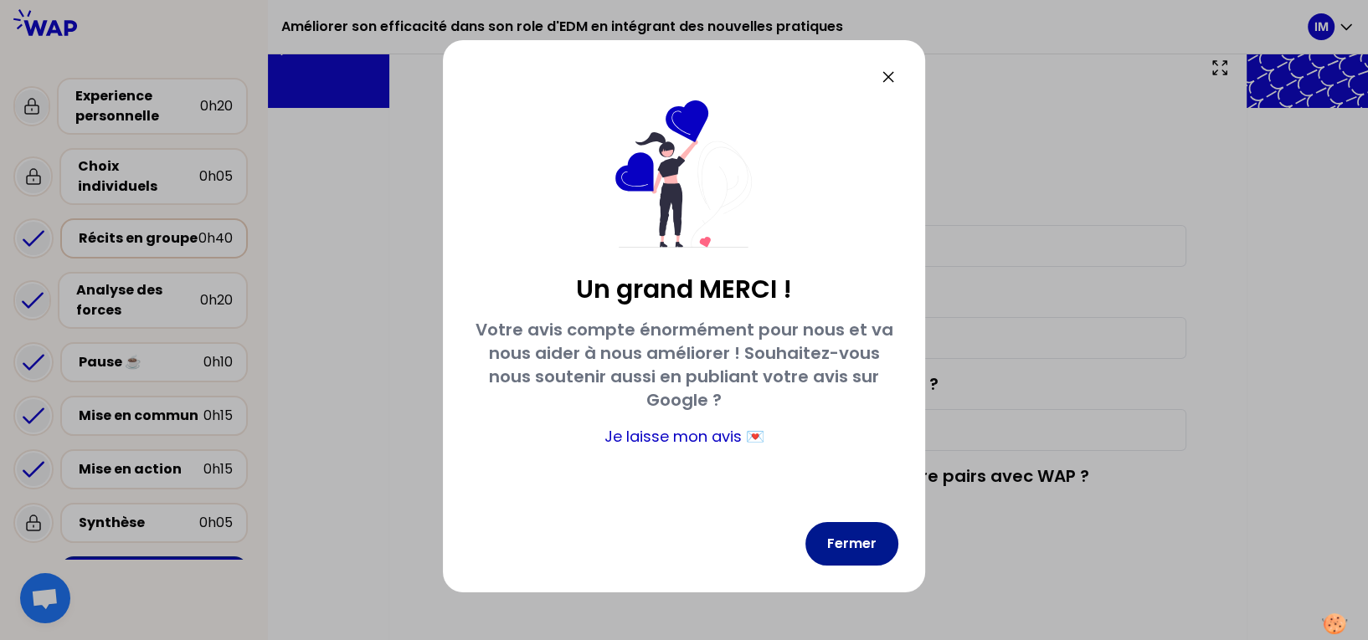
click at [867, 480] on button "Fermer" at bounding box center [851, 544] width 93 height 44
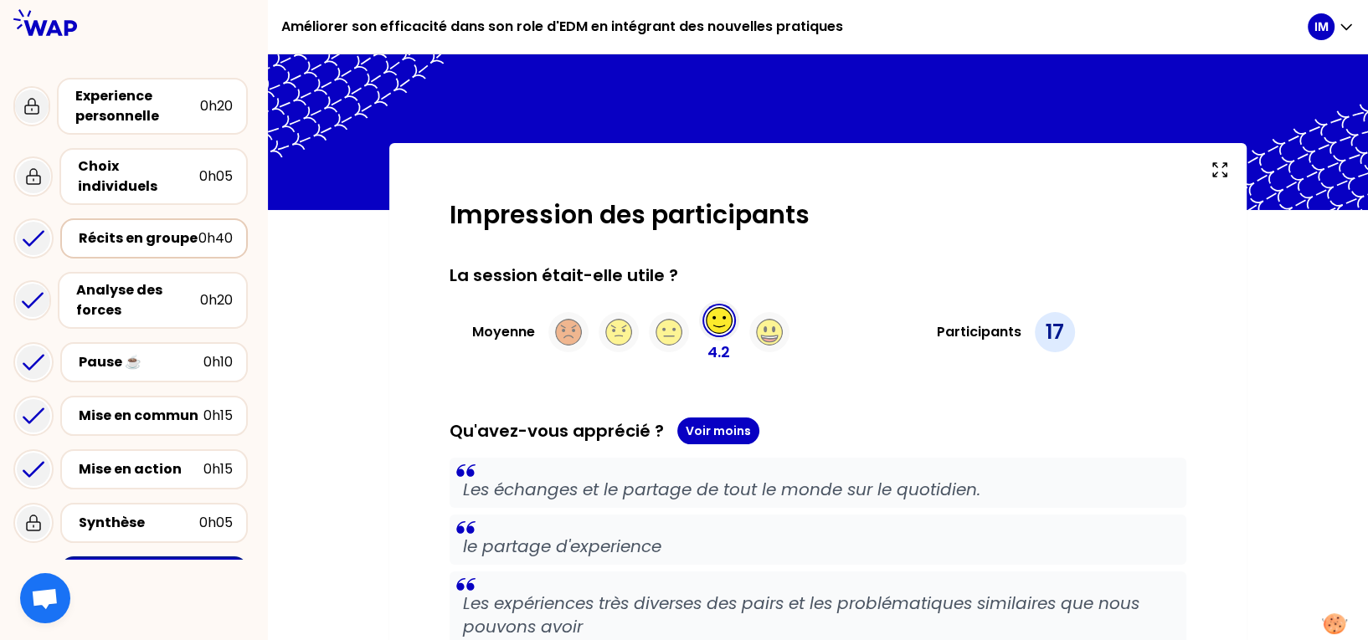
scroll to position [0, 0]
